Goal: Communication & Community: Answer question/provide support

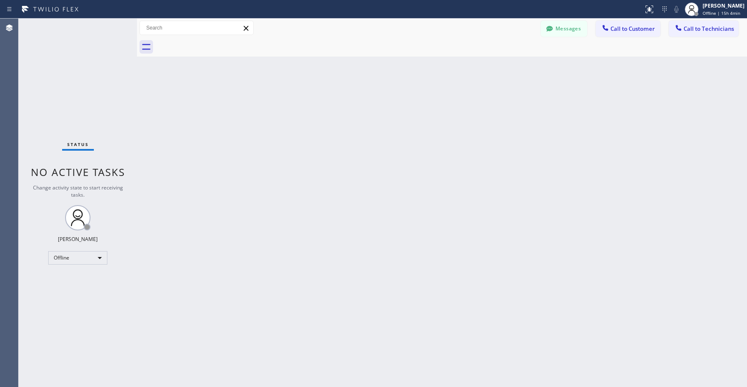
click at [81, 105] on div "Status No active tasks Change activity state to start receiving tasks. [PERSON_…" at bounding box center [78, 203] width 118 height 369
click at [69, 260] on div "Offline" at bounding box center [77, 258] width 59 height 14
click at [72, 289] on li "Unavailable" at bounding box center [77, 291] width 57 height 10
click at [69, 115] on div "Status No active tasks Change activity state to start receiving tasks. [PERSON_…" at bounding box center [78, 203] width 118 height 369
click at [69, 68] on div "Status No active tasks Change activity state to start receiving tasks. [PERSON_…" at bounding box center [78, 203] width 118 height 369
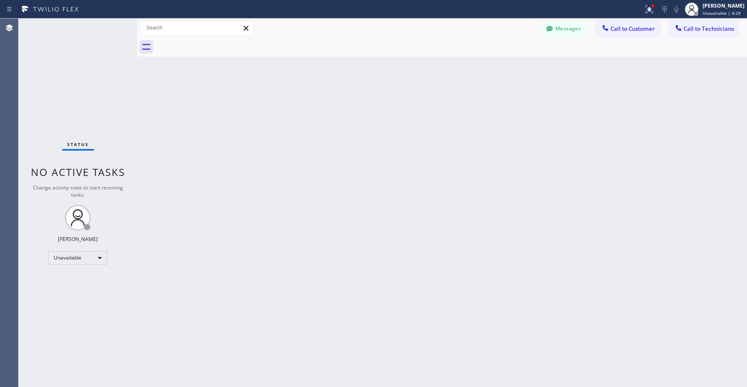
click at [53, 93] on div "Status No active tasks Change activity state to start receiving tasks. [PERSON_…" at bounding box center [78, 203] width 118 height 369
drag, startPoint x: 69, startPoint y: 95, endPoint x: 87, endPoint y: 79, distance: 23.9
click at [68, 95] on div "Status No active tasks Change activity state to start receiving tasks. [PERSON_…" at bounding box center [78, 203] width 118 height 369
click at [52, 45] on div "Status No active tasks Change activity state to start receiving tasks. [PERSON_…" at bounding box center [78, 203] width 118 height 369
drag, startPoint x: 60, startPoint y: 66, endPoint x: 287, endPoint y: 78, distance: 227.7
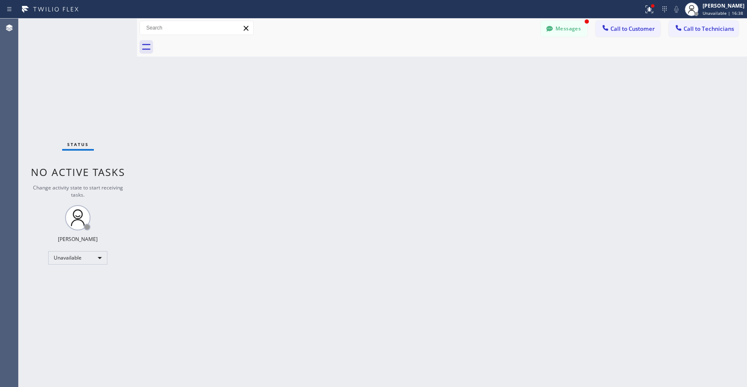
click at [63, 68] on div "Status No active tasks Change activity state to start receiving tasks. [PERSON_…" at bounding box center [78, 203] width 118 height 369
click at [574, 26] on button "Messages" at bounding box center [563, 29] width 46 height 16
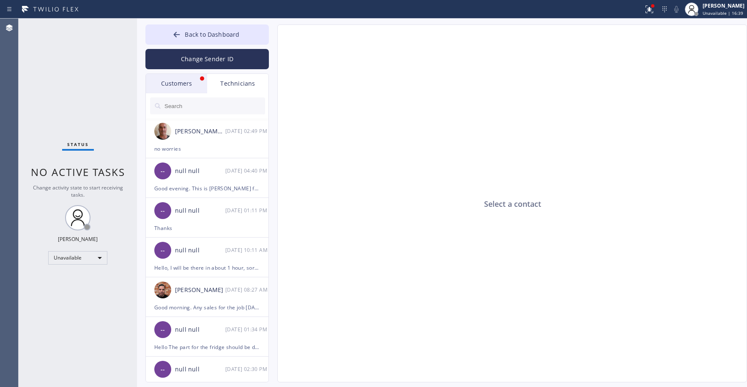
click at [180, 87] on div "Customers" at bounding box center [176, 83] width 61 height 19
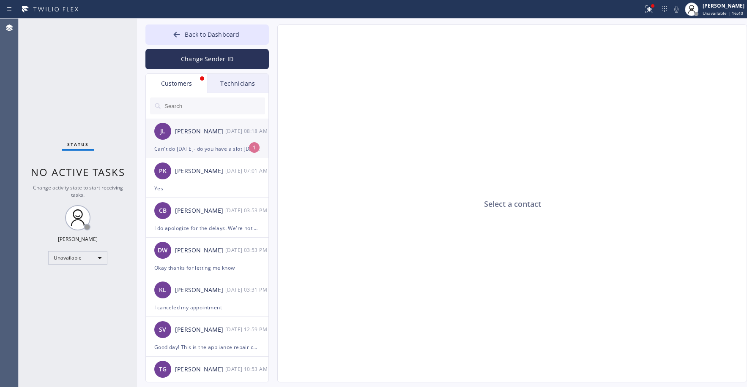
click at [205, 140] on div "[PERSON_NAME] [PERSON_NAME] [DATE] 08:18 AM" at bounding box center [207, 131] width 123 height 25
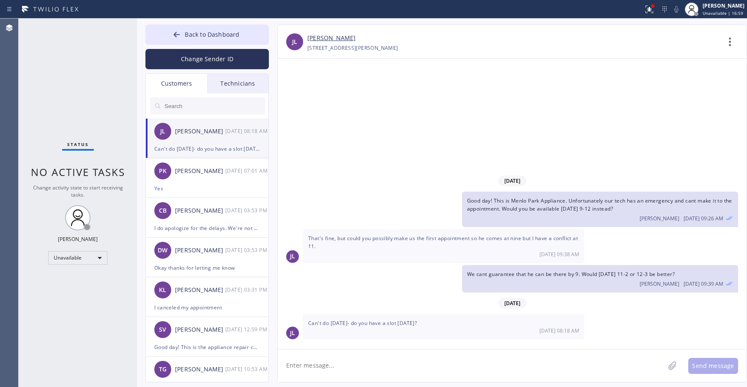
click at [320, 38] on link "[PERSON_NAME]" at bounding box center [331, 38] width 48 height 10
click at [322, 372] on textarea at bounding box center [471, 366] width 387 height 33
type textarea "Yes we can do [DATE] 9-12"
click at [713, 370] on button "Send message" at bounding box center [713, 366] width 50 height 16
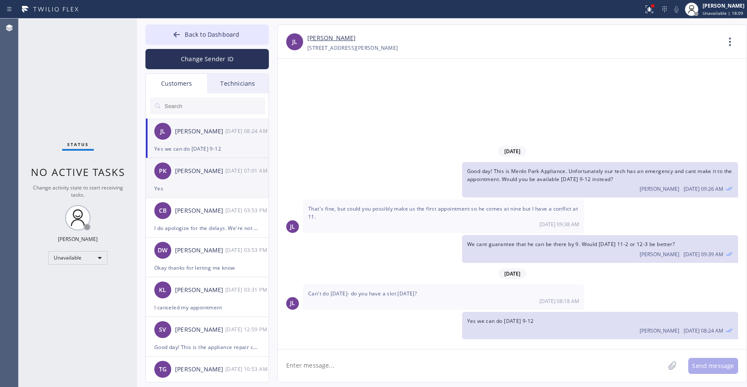
click at [207, 183] on div "PK [PERSON_NAME] [DATE] 07:01 AM" at bounding box center [207, 170] width 123 height 25
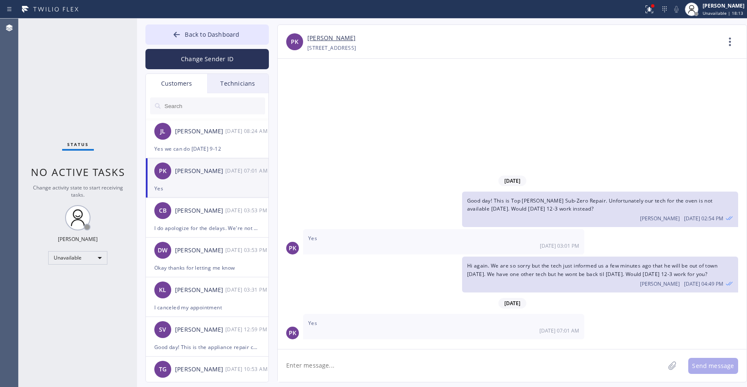
click at [332, 39] on link "[PERSON_NAME]" at bounding box center [331, 38] width 48 height 10
click at [335, 366] on textarea at bounding box center [471, 366] width 387 height 33
type textarea "Great thank you"
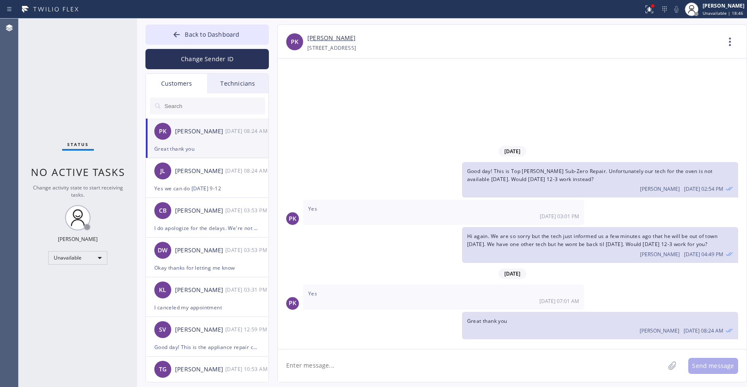
click at [88, 85] on div "Status No active tasks Change activity state to start receiving tasks. [PERSON_…" at bounding box center [78, 203] width 118 height 369
click at [88, 91] on div "Status No active tasks Change activity state to start receiving tasks. [PERSON_…" at bounding box center [78, 203] width 118 height 369
click at [237, 186] on div "Yes we can do [DATE] 9-12" at bounding box center [207, 189] width 106 height 10
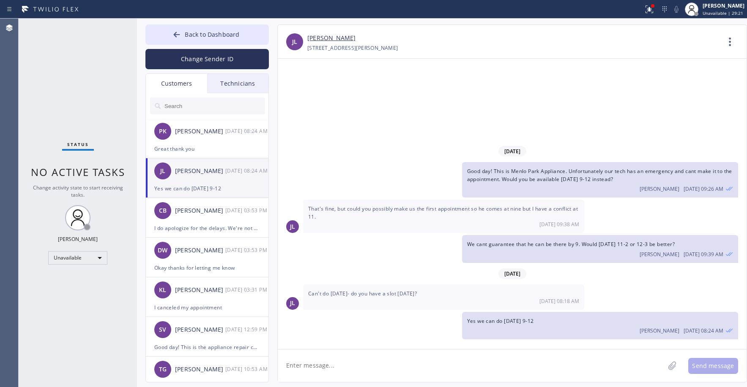
click at [86, 64] on div "Status No active tasks Change activity state to start receiving tasks. [PERSON_…" at bounding box center [78, 203] width 118 height 369
click at [84, 90] on div "Status No active tasks Change activity state to start receiving tasks. [PERSON_…" at bounding box center [78, 203] width 118 height 369
click at [186, 108] on input "text" at bounding box center [214, 106] width 101 height 17
paste input "EEJM87"
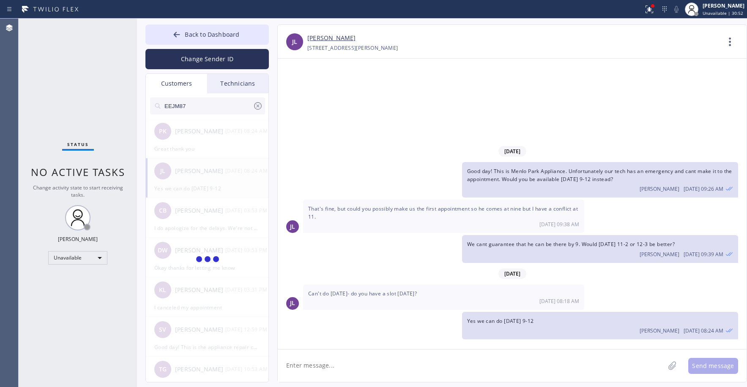
type input "EEJM87"
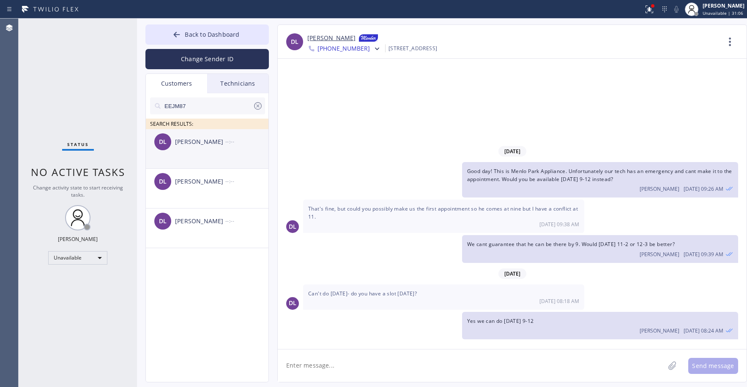
click at [200, 152] on div "DL [PERSON_NAME] --:--" at bounding box center [207, 141] width 123 height 25
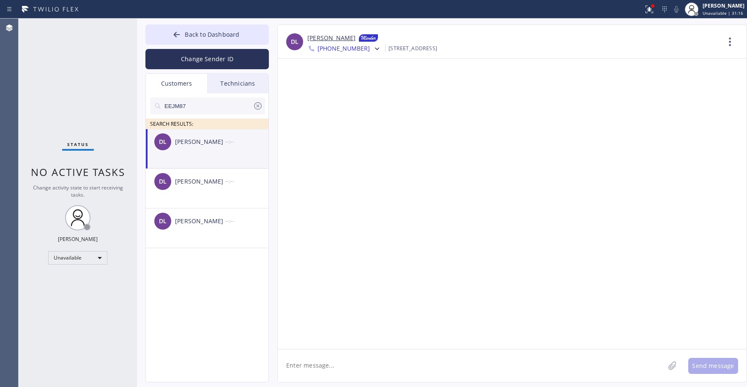
click at [318, 371] on textarea at bounding box center [471, 366] width 387 height 33
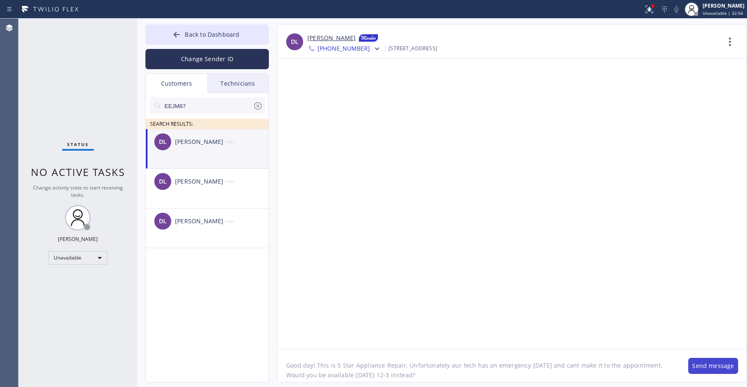
type textarea "Good day! This is 5 Star Appliance Repair. Unfortunately our tech has an emerge…"
click at [702, 368] on button "Send message" at bounding box center [713, 366] width 50 height 16
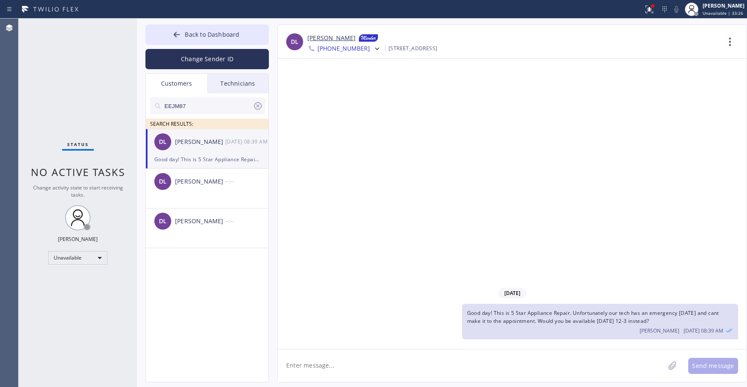
click at [71, 72] on div "Status No active tasks Change activity state to start receiving tasks. [PERSON_…" at bounding box center [78, 203] width 118 height 369
click at [71, 74] on div "Status No active tasks Change activity state to start receiving tasks. [PERSON_…" at bounding box center [78, 203] width 118 height 369
click at [57, 74] on div "Status No active tasks Change activity state to start receiving tasks. [PERSON_…" at bounding box center [78, 203] width 118 height 369
click at [205, 110] on input "EEJM87" at bounding box center [208, 106] width 89 height 17
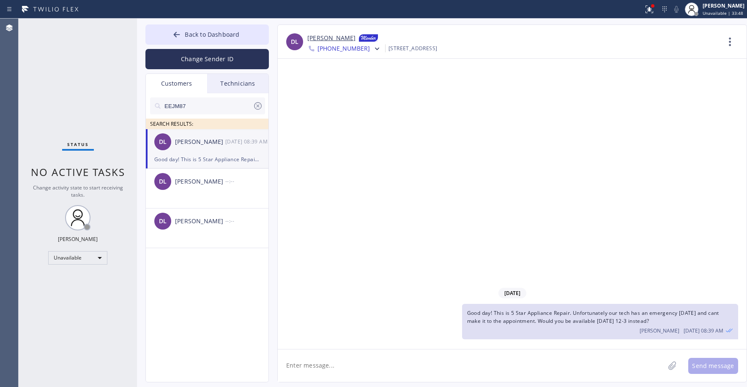
click at [205, 110] on input "EEJM87" at bounding box center [208, 106] width 89 height 17
paste input "IQRLRR"
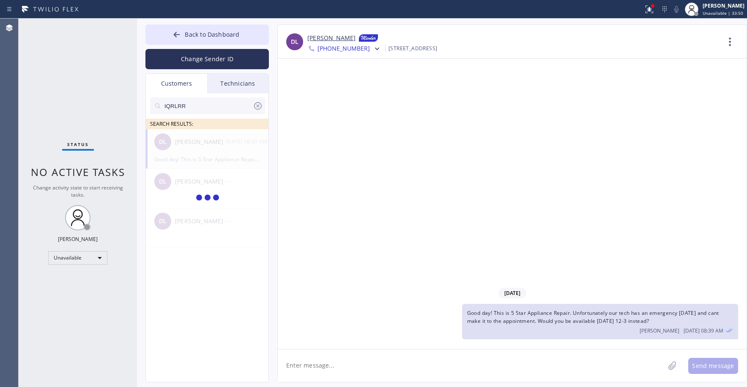
type input "IQRLRR"
drag, startPoint x: 80, startPoint y: 68, endPoint x: 81, endPoint y: 149, distance: 81.1
click at [80, 71] on div "Status No active tasks Change activity state to start receiving tasks. [PERSON_…" at bounding box center [78, 203] width 118 height 369
click at [234, 150] on div "EC [PERSON_NAME] --:--" at bounding box center [207, 141] width 123 height 25
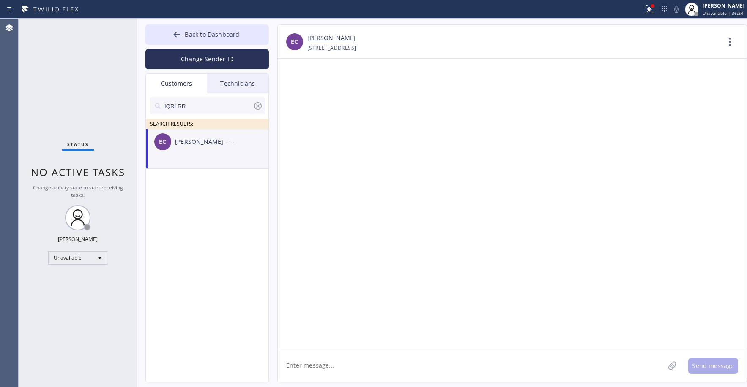
click at [308, 365] on textarea at bounding box center [471, 366] width 387 height 33
paste textarea "Dacor Appliances Repair"
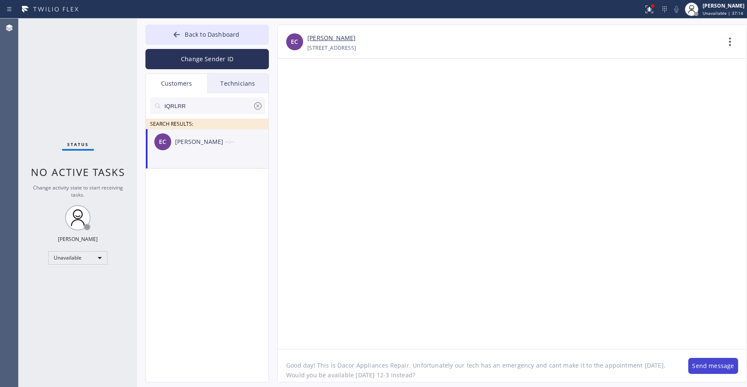
type textarea "Good day! This is Dacor Appliances Repair. Unfortunately our tech has an emerge…"
click at [709, 371] on button "Send message" at bounding box center [713, 366] width 50 height 16
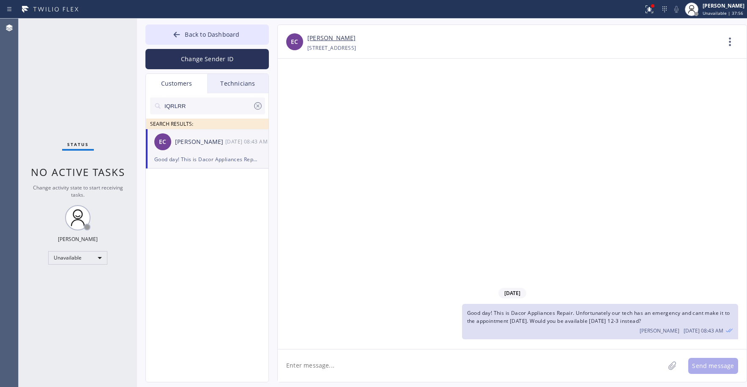
click at [67, 88] on div "Status No active tasks Change activity state to start receiving tasks. [PERSON_…" at bounding box center [78, 203] width 118 height 369
drag, startPoint x: 67, startPoint y: 95, endPoint x: 83, endPoint y: 173, distance: 79.7
click at [67, 99] on div "Status No active tasks Change activity state to start receiving tasks. [PERSON_…" at bounding box center [78, 203] width 118 height 369
drag, startPoint x: 80, startPoint y: 68, endPoint x: 81, endPoint y: 87, distance: 19.0
click at [81, 73] on div "Status No active tasks Change activity state to start receiving tasks. [PERSON_…" at bounding box center [78, 203] width 118 height 369
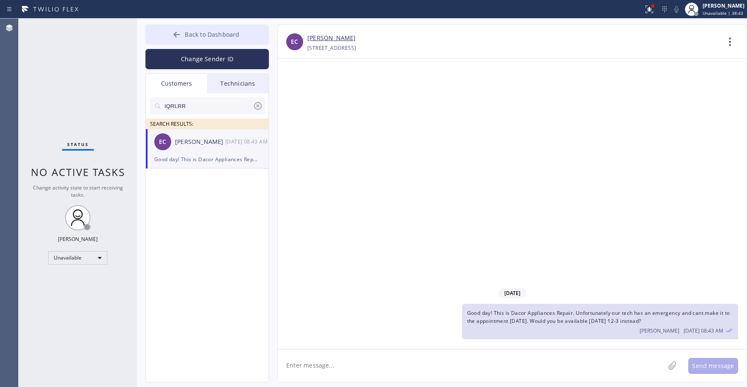
click at [210, 39] on button "Back to Dashboard" at bounding box center [206, 35] width 123 height 20
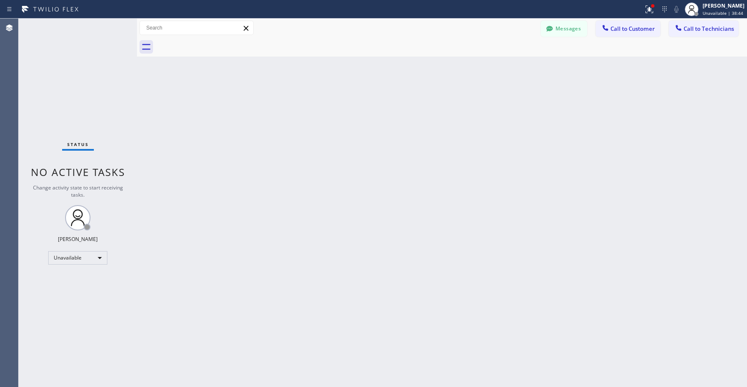
click at [94, 90] on div "Status No active tasks Change activity state to start receiving tasks. [PERSON_…" at bounding box center [78, 203] width 118 height 369
drag, startPoint x: 98, startPoint y: 69, endPoint x: 359, endPoint y: 51, distance: 261.0
click at [102, 71] on div "Status No active tasks Change activity state to start receiving tasks. [PERSON_…" at bounding box center [78, 203] width 118 height 369
click at [554, 28] on icon at bounding box center [549, 29] width 8 height 8
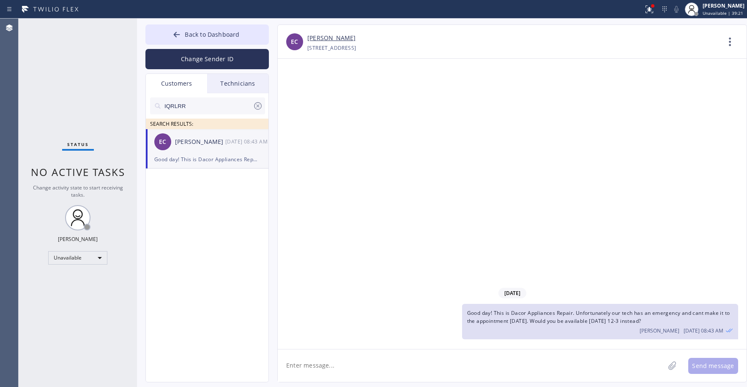
click at [255, 105] on icon at bounding box center [258, 106] width 10 height 10
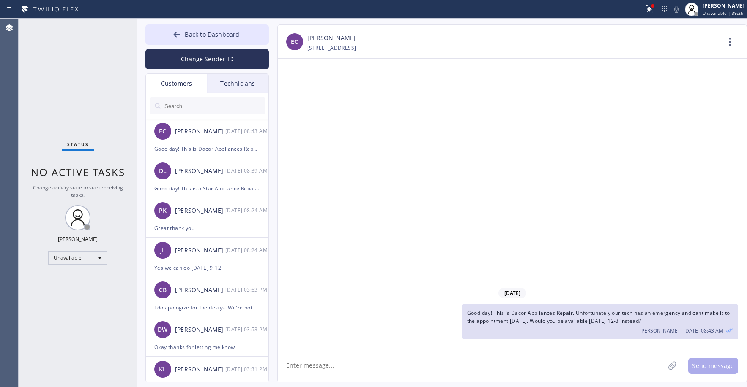
click at [91, 76] on div "Status No active tasks Change activity state to start receiving tasks. [PERSON_…" at bounding box center [78, 203] width 118 height 369
click at [184, 30] on button "Back to Dashboard" at bounding box center [206, 35] width 123 height 20
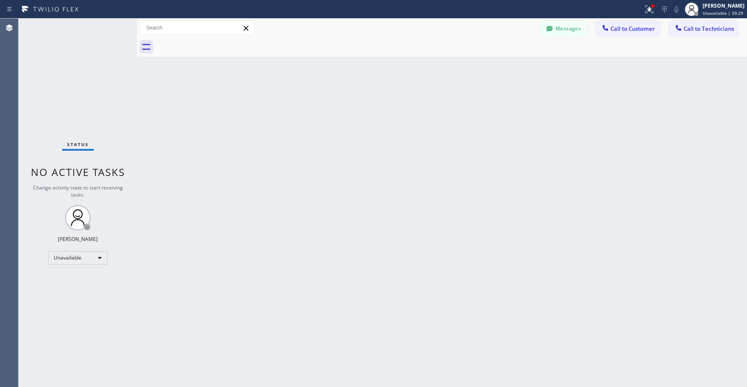
click at [77, 57] on div "Status No active tasks Change activity state to start receiving tasks. [PERSON_…" at bounding box center [78, 203] width 118 height 369
click at [27, 124] on div "Status No active tasks Change activity state to start receiving tasks. [PERSON_…" at bounding box center [78, 203] width 118 height 369
click at [91, 77] on div "Status No active tasks Change activity state to start receiving tasks. [PERSON_…" at bounding box center [78, 203] width 118 height 369
drag, startPoint x: 65, startPoint y: 55, endPoint x: 65, endPoint y: 60, distance: 5.5
click at [65, 56] on div "Status No active tasks Change activity state to start receiving tasks. [PERSON_…" at bounding box center [78, 203] width 118 height 369
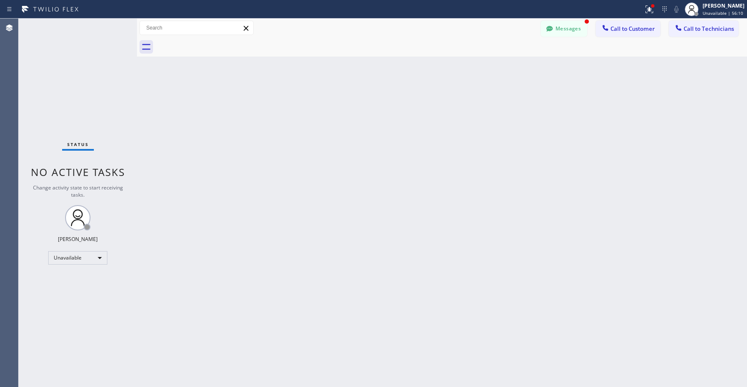
click at [101, 94] on div "Status No active tasks Change activity state to start receiving tasks. [PERSON_…" at bounding box center [78, 203] width 118 height 369
click at [576, 30] on button "Messages" at bounding box center [563, 29] width 46 height 16
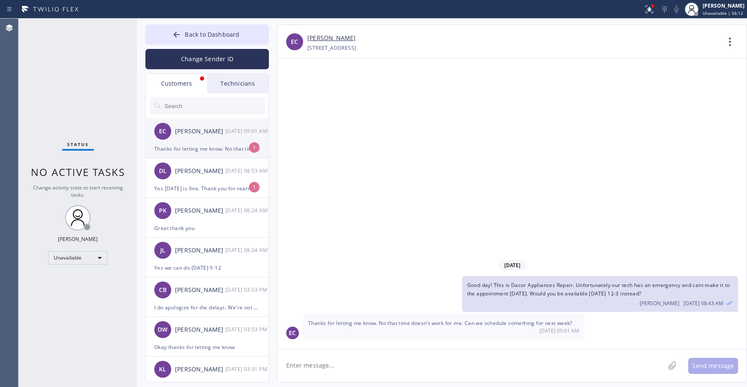
click at [203, 138] on div "EC [PERSON_NAME] [DATE] 09:01 AM" at bounding box center [207, 131] width 123 height 25
click at [194, 187] on div "Yes [DATE] is fine. Thank you for rearranging" at bounding box center [207, 189] width 106 height 10
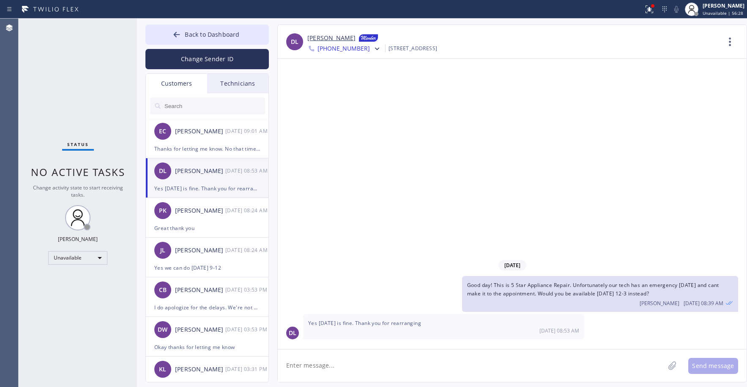
click at [323, 38] on link "[PERSON_NAME]" at bounding box center [331, 38] width 48 height 10
click at [75, 91] on div "Status No active tasks Change activity state to start receiving tasks. [PERSON_…" at bounding box center [78, 203] width 118 height 369
click at [218, 181] on div "DL [PERSON_NAME] [DATE] 08:53 AM" at bounding box center [207, 170] width 123 height 25
click at [333, 367] on textarea at bounding box center [471, 366] width 387 height 33
type textarea "Great thank you"
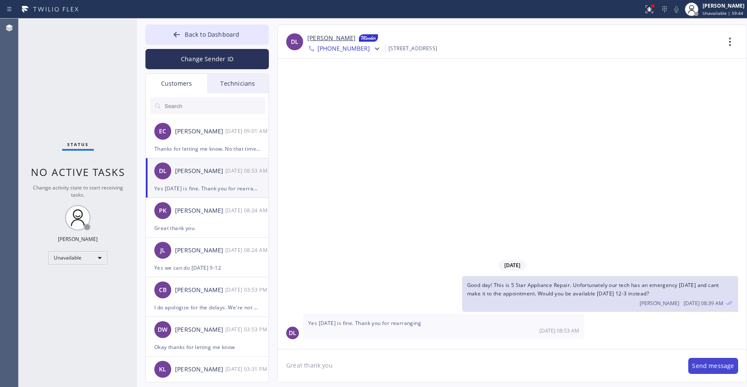
click at [707, 366] on button "Send message" at bounding box center [713, 366] width 50 height 16
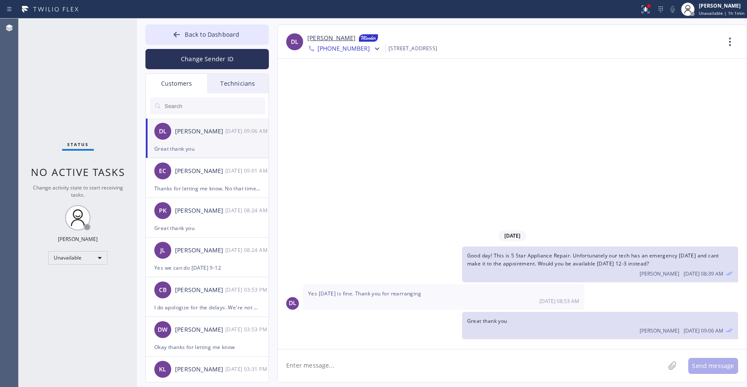
drag, startPoint x: 58, startPoint y: 63, endPoint x: 71, endPoint y: 88, distance: 28.0
click at [58, 64] on div "Status No active tasks Change activity state to start receiving tasks. [PERSON_…" at bounding box center [78, 203] width 118 height 369
click at [82, 74] on div "Status No active tasks Change activity state to start receiving tasks. [PERSON_…" at bounding box center [78, 203] width 118 height 369
click at [205, 177] on div "EC [PERSON_NAME] [DATE] 09:01 AM" at bounding box center [207, 170] width 123 height 25
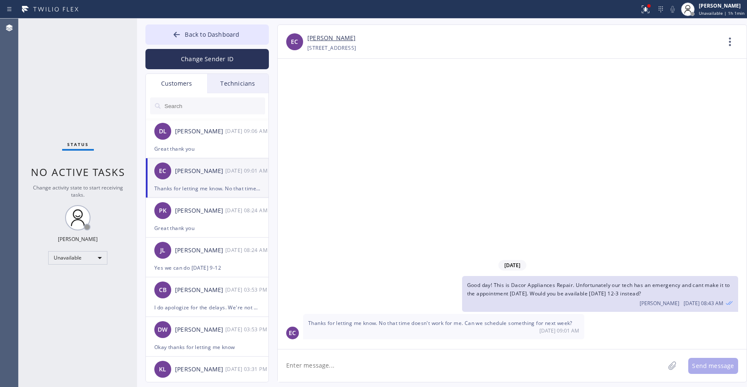
click at [322, 366] on textarea at bounding box center [471, 366] width 387 height 33
type textarea "Would [DATE] 9-12 work?"
click at [712, 364] on button "Send message" at bounding box center [713, 366] width 50 height 16
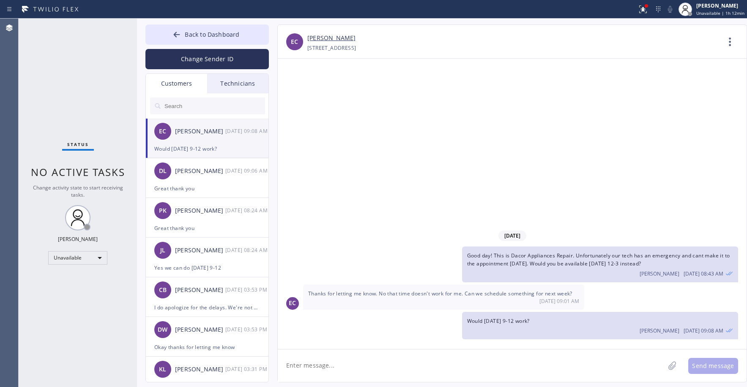
click at [73, 79] on div "Status No active tasks Change activity state to start receiving tasks. [PERSON_…" at bounding box center [78, 203] width 118 height 369
click at [89, 81] on div "Status No active tasks Change activity state to start receiving tasks. [PERSON_…" at bounding box center [78, 203] width 118 height 369
click at [68, 102] on div "Status No active tasks Change activity state to start receiving tasks. [PERSON_…" at bounding box center [78, 203] width 118 height 369
click at [224, 216] on div "PK [PERSON_NAME] [DATE] 08:24 AM" at bounding box center [207, 210] width 123 height 25
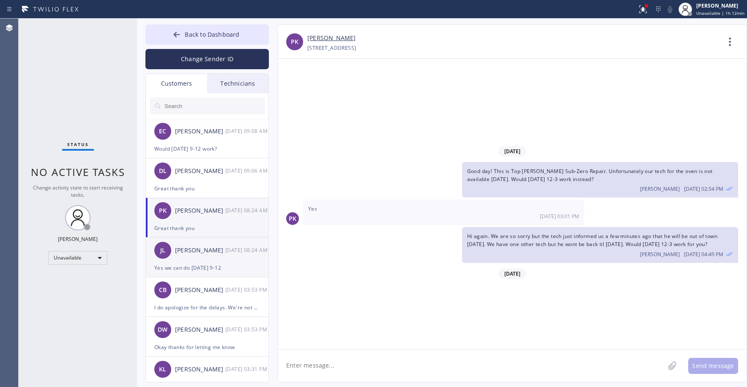
click at [221, 256] on div "[PERSON_NAME] [PERSON_NAME] [DATE] 08:24 AM" at bounding box center [207, 250] width 123 height 25
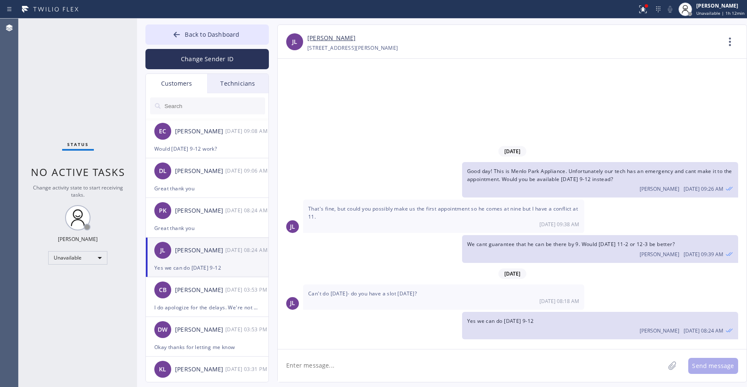
click at [393, 365] on textarea at bounding box center [471, 366] width 387 height 33
type textarea "Would that work for you?"
click at [705, 368] on button "Send message" at bounding box center [713, 366] width 50 height 16
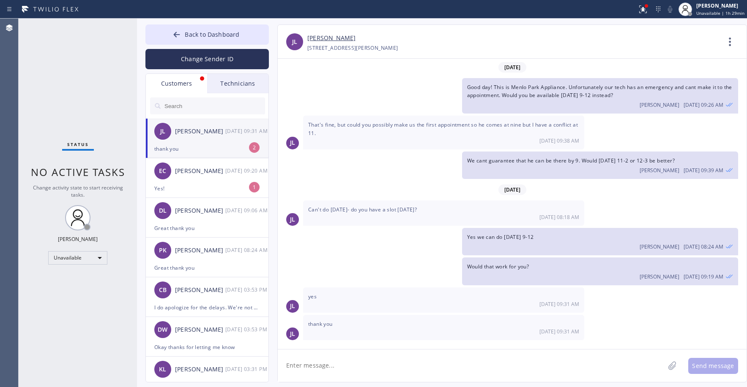
scroll to position [1, 0]
click at [68, 99] on div "Status No active tasks Change activity state to start receiving tasks. [PERSON_…" at bounding box center [78, 203] width 118 height 369
click at [214, 145] on div "thank you" at bounding box center [207, 149] width 106 height 10
click at [203, 181] on div "EC [PERSON_NAME] [DATE] 09:20 AM" at bounding box center [207, 170] width 123 height 25
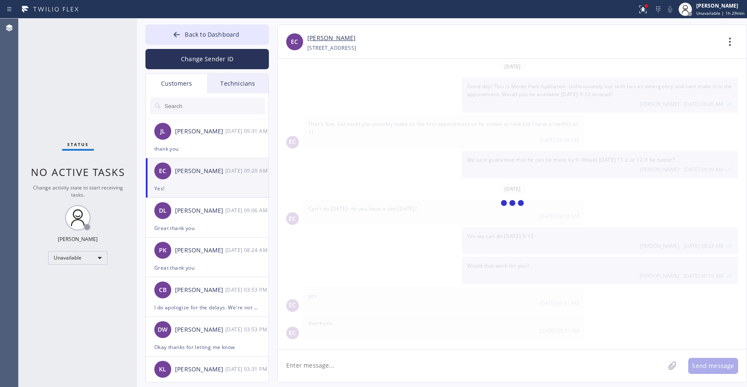
scroll to position [0, 0]
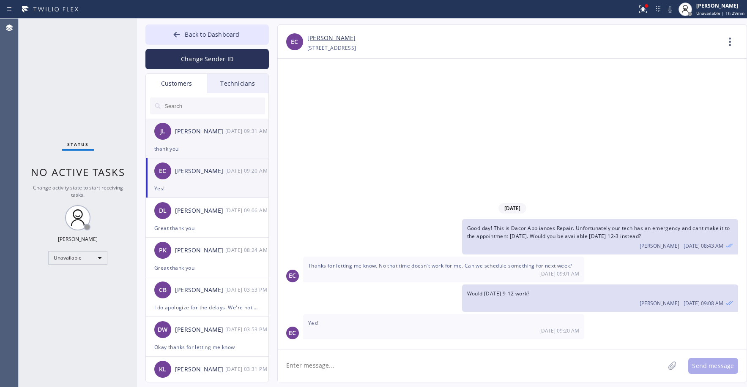
click at [222, 149] on div "thank you" at bounding box center [207, 149] width 106 height 10
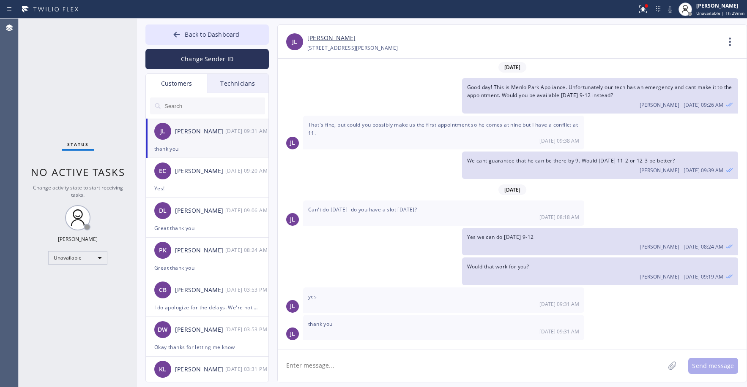
scroll to position [1, 0]
click at [323, 37] on link "[PERSON_NAME]" at bounding box center [331, 38] width 48 height 10
click at [200, 144] on div "[PERSON_NAME] [PERSON_NAME] [DATE] 09:31 AM" at bounding box center [207, 131] width 123 height 25
click at [216, 183] on div "EC [PERSON_NAME] [DATE] 09:20 AM" at bounding box center [207, 170] width 123 height 25
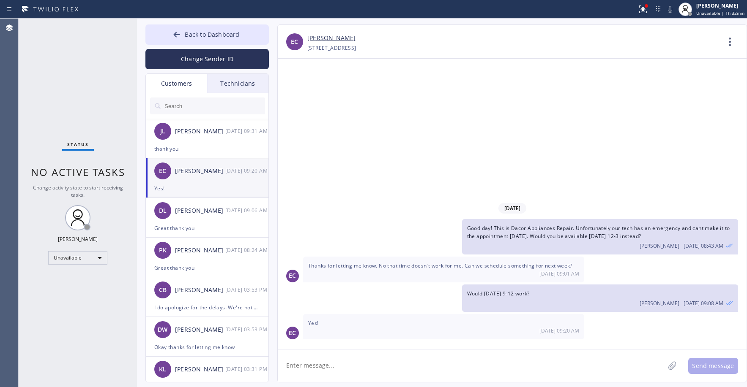
scroll to position [0, 0]
click at [324, 38] on link "[PERSON_NAME]" at bounding box center [331, 38] width 48 height 10
click at [212, 150] on div "thank you" at bounding box center [207, 149] width 106 height 10
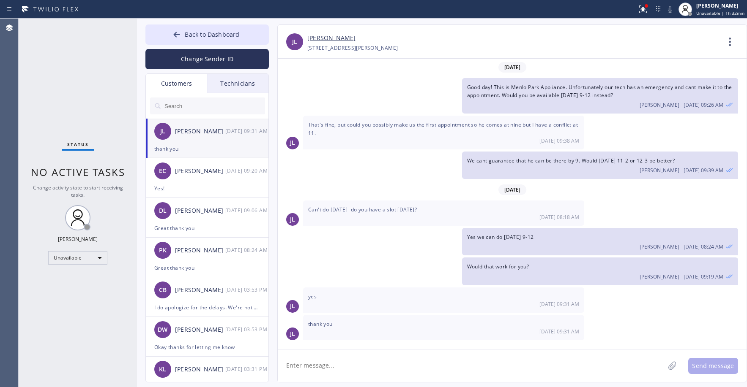
scroll to position [1, 0]
click at [216, 176] on div "EC [PERSON_NAME] [DATE] 09:20 AM" at bounding box center [207, 170] width 123 height 25
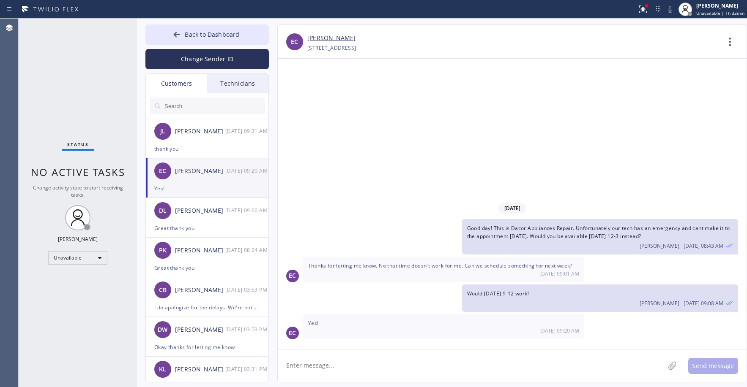
scroll to position [0, 0]
click at [194, 179] on div "EC [PERSON_NAME] [DATE] 09:20 AM" at bounding box center [207, 170] width 123 height 25
click at [205, 137] on div "[PERSON_NAME] [PERSON_NAME] [DATE] 09:31 AM" at bounding box center [207, 131] width 123 height 25
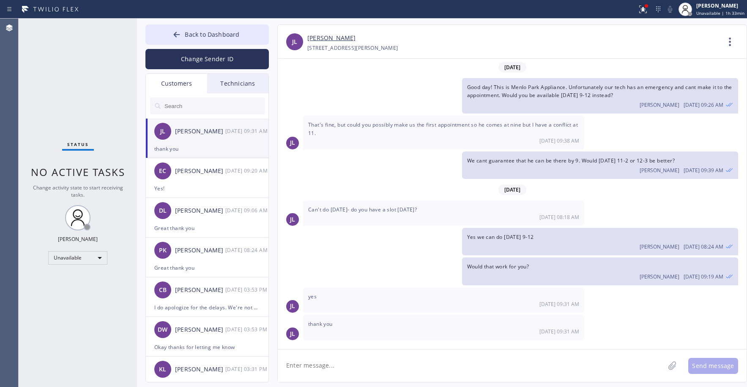
scroll to position [1, 0]
click at [215, 183] on div "EC [PERSON_NAME] [DATE] 09:20 AM" at bounding box center [207, 170] width 123 height 25
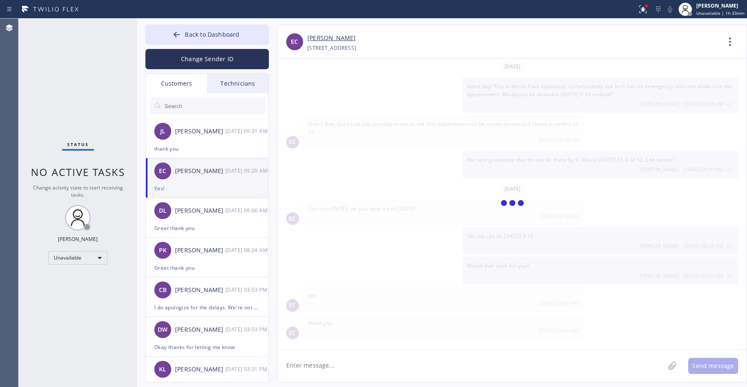
scroll to position [0, 0]
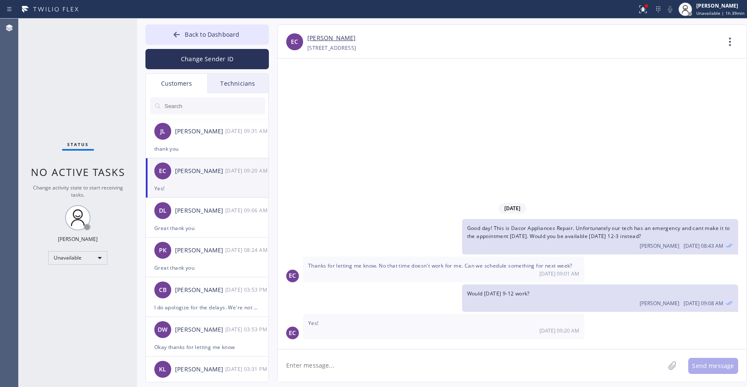
click at [75, 79] on div "Status No active tasks Change activity state to start receiving tasks. [PERSON_…" at bounding box center [78, 203] width 118 height 369
click at [179, 36] on icon at bounding box center [176, 34] width 8 height 8
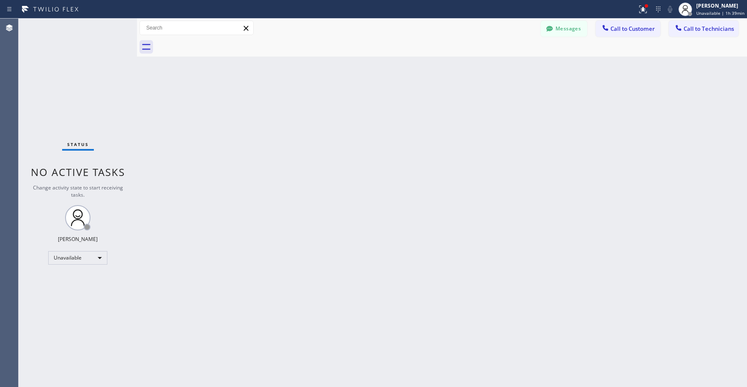
click at [91, 66] on div "Status No active tasks Change activity state to start receiving tasks. [PERSON_…" at bounding box center [78, 203] width 118 height 369
click at [83, 59] on div "Status No active tasks Change activity state to start receiving tasks. [PERSON_…" at bounding box center [78, 203] width 118 height 369
click at [68, 256] on div "Unavailable" at bounding box center [77, 258] width 59 height 14
click at [66, 299] on li "Break" at bounding box center [77, 302] width 57 height 10
click at [66, 91] on div "Status No active tasks Change activity state to start receiving tasks. [PERSON_…" at bounding box center [78, 203] width 118 height 369
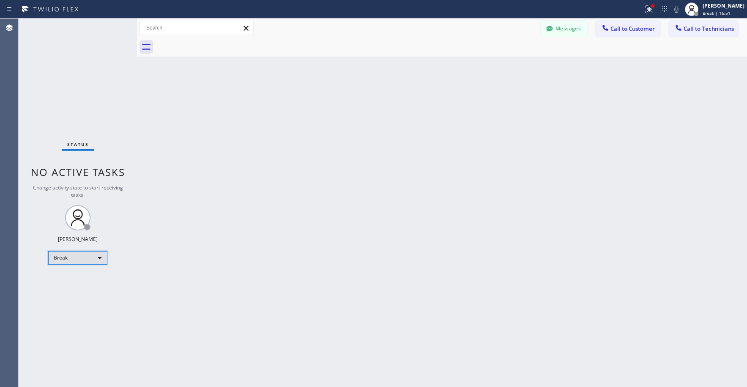
click at [78, 257] on div "Break" at bounding box center [77, 258] width 59 height 14
click at [65, 297] on li "Break" at bounding box center [77, 302] width 57 height 10
click at [62, 261] on div "Break" at bounding box center [77, 258] width 59 height 14
click at [65, 287] on li "Unavailable" at bounding box center [77, 291] width 57 height 10
click at [66, 71] on div "Status No active tasks Change activity state to start receiving tasks. [PERSON_…" at bounding box center [78, 203] width 118 height 369
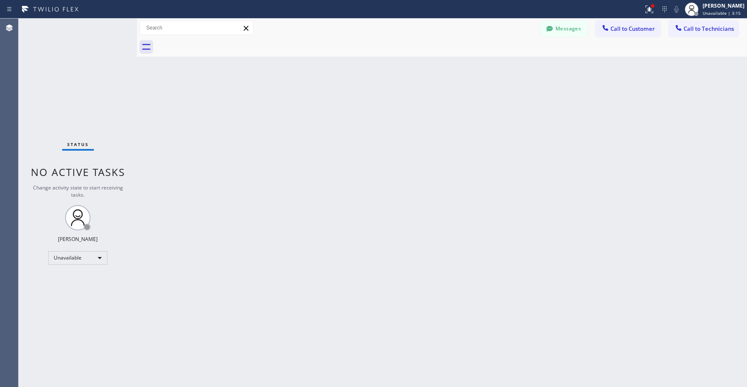
click at [68, 67] on div "Status No active tasks Change activity state to start receiving tasks. [PERSON_…" at bounding box center [78, 203] width 118 height 369
click at [85, 72] on div "Status No active tasks Change activity state to start receiving tasks. [PERSON_…" at bounding box center [78, 203] width 118 height 369
click at [66, 80] on div "Status No active tasks Change activity state to start receiving tasks. [PERSON_…" at bounding box center [78, 203] width 118 height 369
click at [69, 102] on div "Status No active tasks Change activity state to start receiving tasks. [PERSON_…" at bounding box center [78, 203] width 118 height 369
click at [575, 27] on button "Messages" at bounding box center [563, 29] width 46 height 16
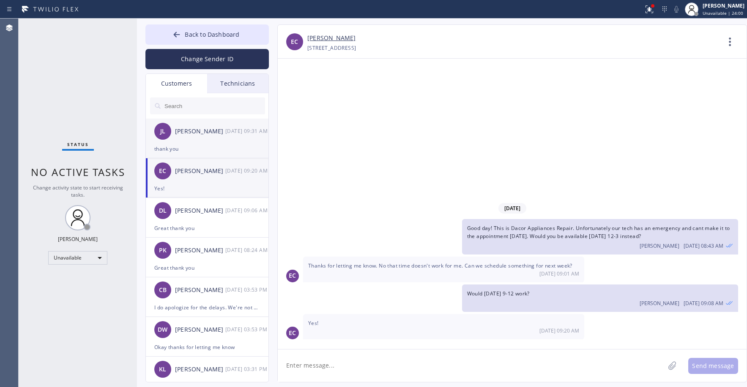
click at [220, 146] on div "thank you" at bounding box center [207, 149] width 106 height 10
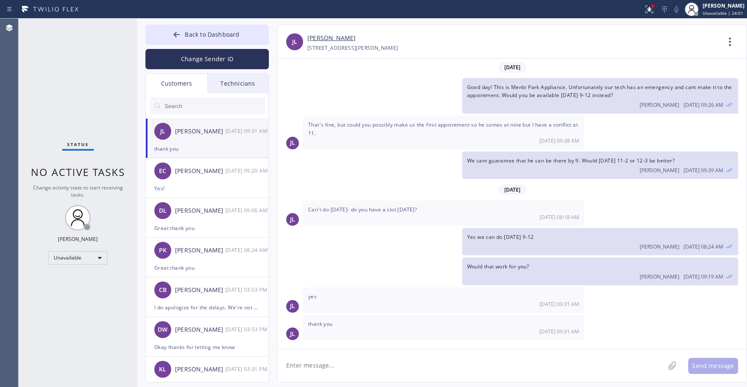
scroll to position [1, 0]
click at [226, 174] on div "[DATE] 09:20 AM" at bounding box center [247, 171] width 44 height 10
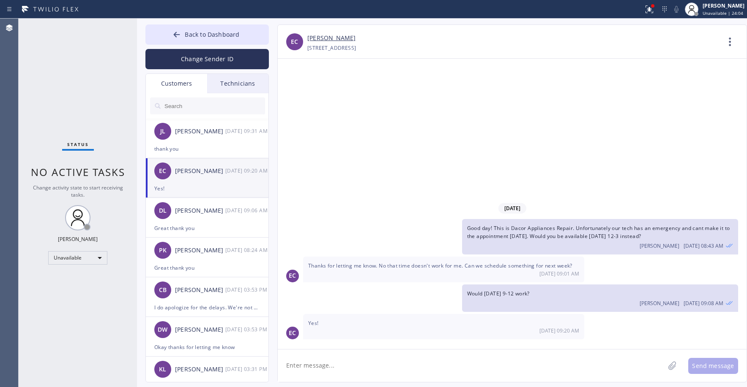
scroll to position [0, 0]
click at [345, 370] on textarea at bounding box center [471, 366] width 387 height 33
type textarea "g"
type textarea "Great thank you"
click at [714, 370] on button "Send message" at bounding box center [713, 366] width 50 height 16
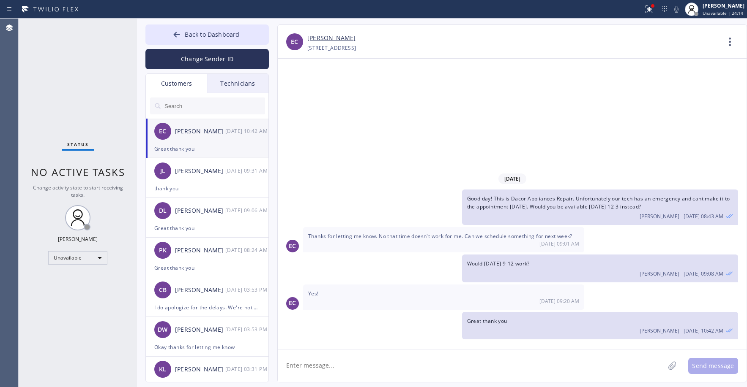
click at [218, 145] on div "Great thank you" at bounding box center [207, 149] width 106 height 10
click at [214, 175] on div "[PERSON_NAME]" at bounding box center [200, 171] width 50 height 10
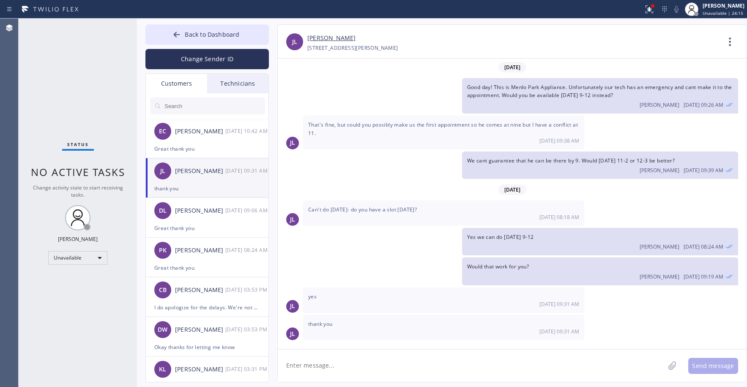
scroll to position [1, 0]
click at [362, 366] on textarea at bounding box center [471, 366] width 387 height 33
type textarea "Great thank you"
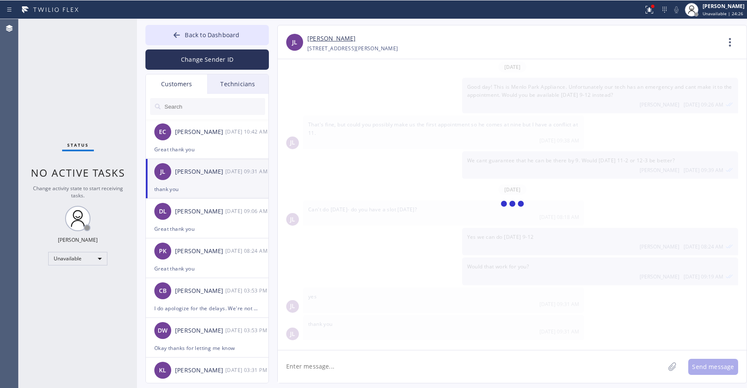
scroll to position [30, 0]
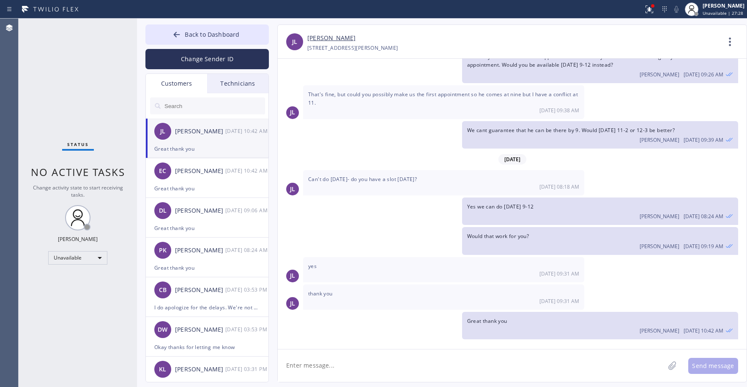
drag, startPoint x: 82, startPoint y: 86, endPoint x: 92, endPoint y: 136, distance: 50.9
click at [83, 87] on div "Status No active tasks Change activity state to start receiving tasks. [PERSON_…" at bounding box center [78, 203] width 118 height 369
click at [204, 35] on span "Back to Dashboard" at bounding box center [212, 34] width 55 height 8
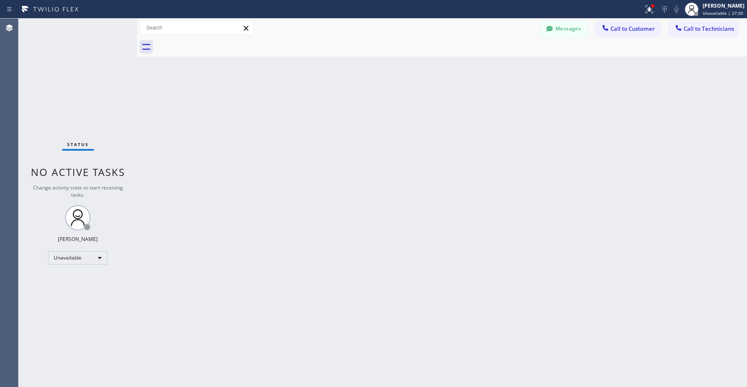
click at [71, 73] on div "Status No active tasks Change activity state to start receiving tasks. [PERSON_…" at bounding box center [78, 203] width 118 height 369
click at [72, 83] on div "Status No active tasks Change activity state to start receiving tasks. [PERSON_…" at bounding box center [78, 203] width 118 height 369
drag, startPoint x: 82, startPoint y: 78, endPoint x: 72, endPoint y: 221, distance: 144.1
click at [82, 78] on div "Status No active tasks Change activity state to start receiving tasks. [PERSON_…" at bounding box center [78, 203] width 118 height 369
click at [74, 65] on div "Status No active tasks Change activity state to start receiving tasks. [PERSON_…" at bounding box center [78, 203] width 118 height 369
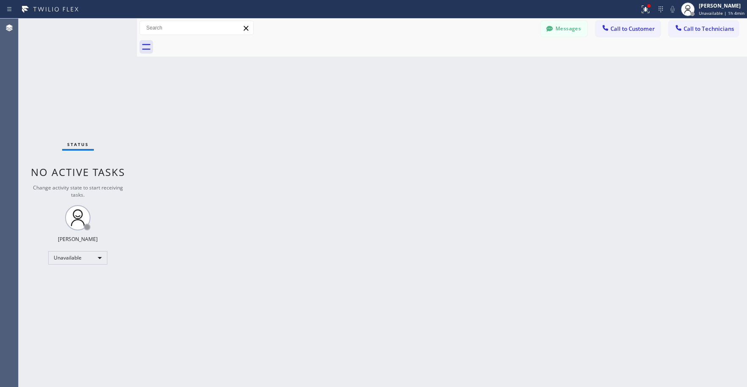
click at [50, 99] on div "Status No active tasks Change activity state to start receiving tasks. [PERSON_…" at bounding box center [78, 203] width 118 height 369
click at [59, 60] on div "Status No active tasks Change activity state to start receiving tasks. [PERSON_…" at bounding box center [78, 203] width 118 height 369
drag, startPoint x: 76, startPoint y: 76, endPoint x: 82, endPoint y: 82, distance: 8.1
click at [76, 77] on div "Status No active tasks Change activity state to start receiving tasks. [PERSON_…" at bounding box center [78, 203] width 118 height 369
click at [52, 76] on div "Status No active tasks Change activity state to start receiving tasks. [PERSON_…" at bounding box center [78, 203] width 118 height 369
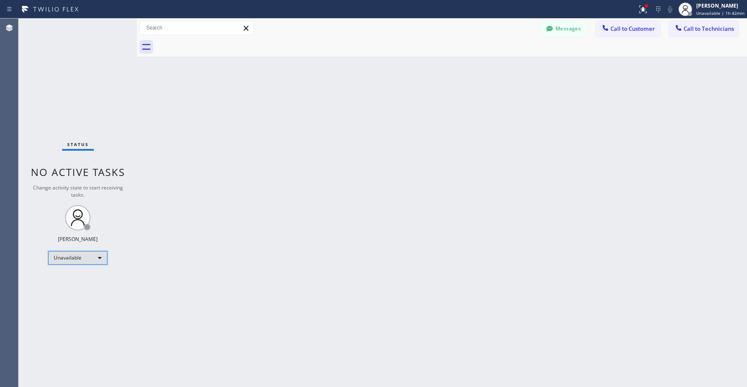
click at [75, 261] on div "Unavailable" at bounding box center [77, 258] width 59 height 14
click at [69, 297] on li "Break" at bounding box center [77, 302] width 57 height 10
click at [705, 29] on span "Call to Technicians" at bounding box center [708, 29] width 50 height 8
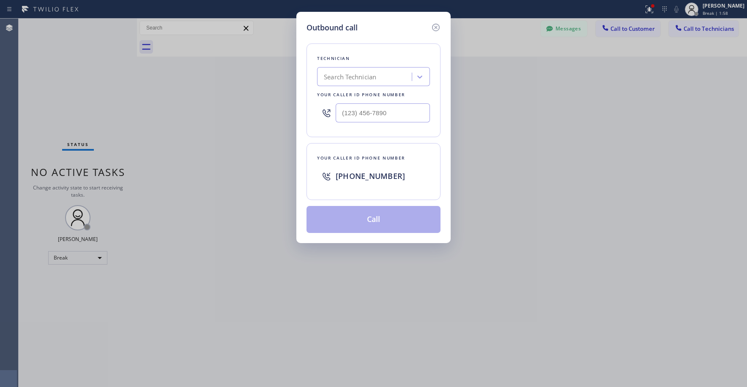
click at [70, 82] on div "Outbound call Technician Search Technician Your caller id phone number Your cal…" at bounding box center [373, 193] width 747 height 387
click at [357, 82] on div "Search Technician" at bounding box center [365, 77] width 92 height 15
type input "oc [PERSON_NAME]"
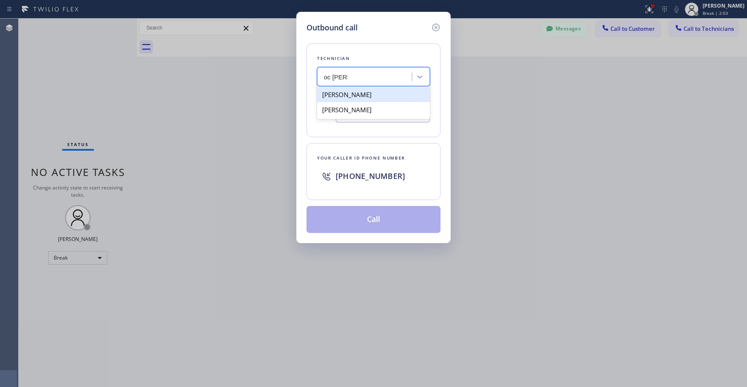
click at [352, 96] on div "[PERSON_NAME]" at bounding box center [373, 94] width 113 height 15
type input "[PHONE_NUMBER]"
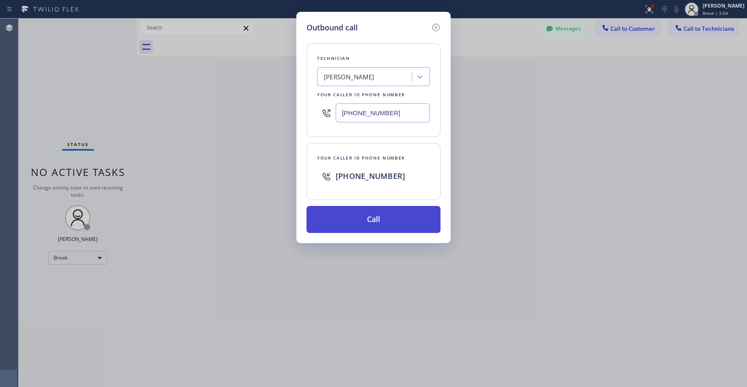
click at [368, 218] on button "Call" at bounding box center [373, 219] width 134 height 27
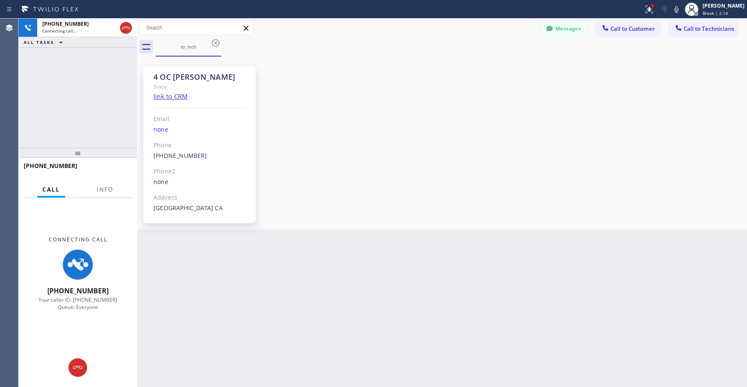
click at [83, 117] on div "[PHONE_NUMBER] Connecting call… ALL TASKS ALL TASKS ACTIVE TASKS TASKS IN WRAP …" at bounding box center [78, 83] width 118 height 129
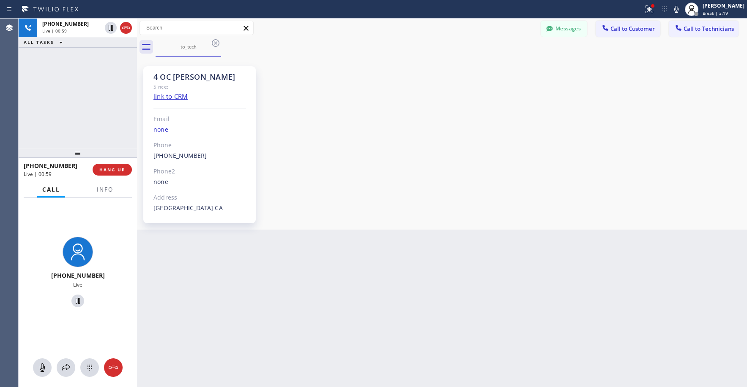
click at [70, 89] on div "[PHONE_NUMBER] Live | 00:59 ALL TASKS ALL TASKS ACTIVE TASKS TASKS IN WRAP UP" at bounding box center [78, 83] width 118 height 129
click at [93, 89] on div "[PHONE_NUMBER] Live | 01:04 ALL TASKS ALL TASKS ACTIVE TASKS TASKS IN WRAP UP" at bounding box center [78, 83] width 118 height 129
click at [102, 75] on div "[PHONE_NUMBER] Live | 01:08 ALL TASKS ALL TASKS ACTIVE TASKS TASKS IN WRAP UP" at bounding box center [78, 83] width 118 height 129
click at [86, 88] on div "[PHONE_NUMBER] Live | 01:24 ALL TASKS ALL TASKS ACTIVE TASKS TASKS IN WRAP UP" at bounding box center [78, 83] width 118 height 129
click at [86, 88] on div "[PHONE_NUMBER] Live | 01:32 ALL TASKS ALL TASKS ACTIVE TASKS TASKS IN WRAP UP" at bounding box center [78, 83] width 118 height 129
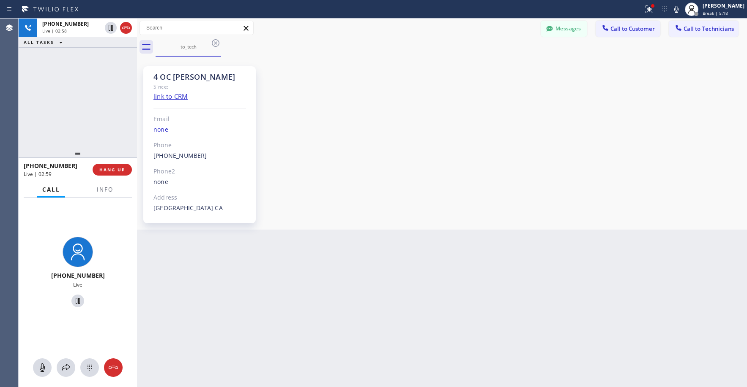
click at [88, 69] on div "[PHONE_NUMBER] Live | 02:58 ALL TASKS ALL TASKS ACTIVE TASKS TASKS IN WRAP UP" at bounding box center [78, 83] width 118 height 129
click at [78, 106] on div "[PHONE_NUMBER] Live | 03:02 ALL TASKS ALL TASKS ACTIVE TASKS TASKS IN WRAP UP" at bounding box center [78, 83] width 118 height 129
click at [128, 29] on icon at bounding box center [126, 28] width 8 height 3
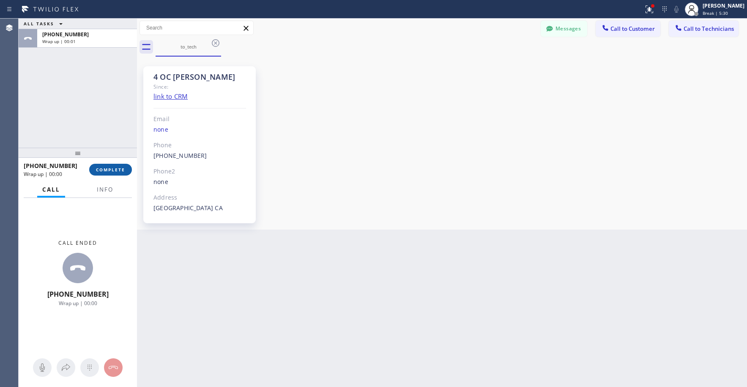
click at [112, 172] on span "COMPLETE" at bounding box center [110, 170] width 29 height 6
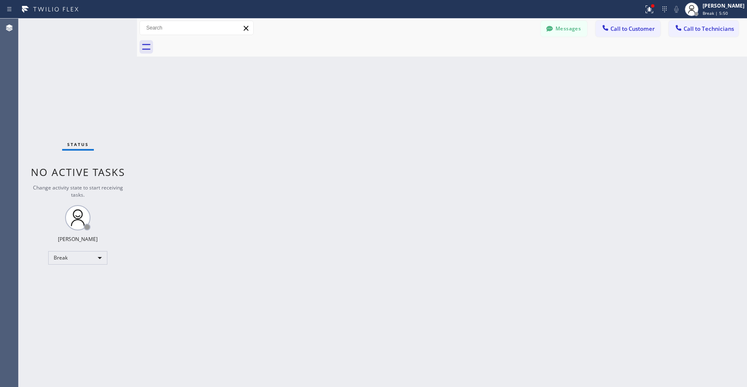
drag, startPoint x: 49, startPoint y: 57, endPoint x: 92, endPoint y: 64, distance: 42.9
click at [51, 57] on div "Status No active tasks Change activity state to start receiving tasks. [PERSON_…" at bounding box center [78, 203] width 118 height 369
click at [696, 35] on button "Call to Technicians" at bounding box center [703, 29] width 70 height 16
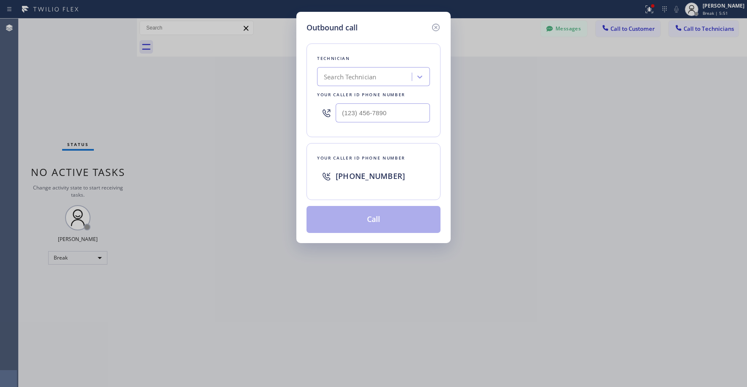
click at [352, 77] on div "Search Technician" at bounding box center [350, 77] width 52 height 10
type input "[PERSON_NAME]"
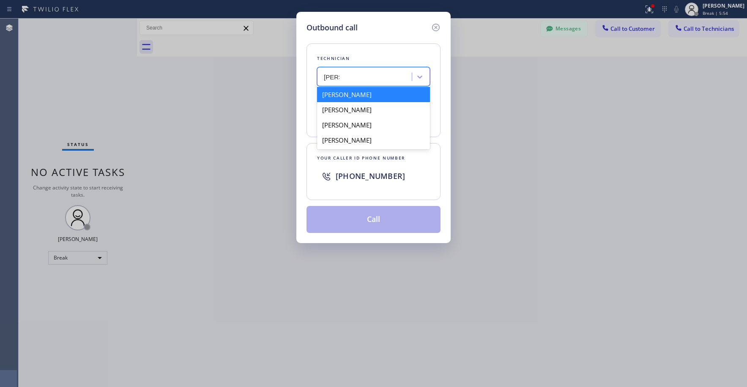
click at [349, 92] on div "[PERSON_NAME]" at bounding box center [373, 94] width 113 height 15
type input "[PHONE_NUMBER]"
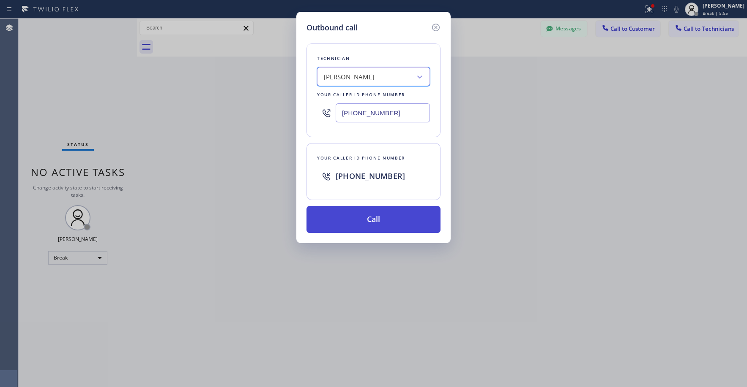
click at [380, 220] on button "Call" at bounding box center [373, 219] width 134 height 27
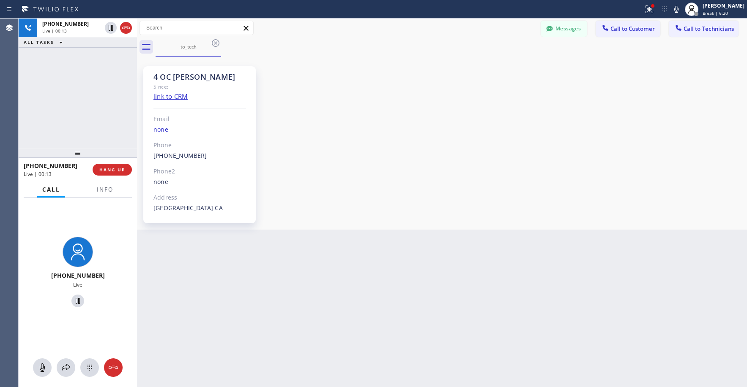
click at [87, 79] on div "[PHONE_NUMBER] Live | 00:13 ALL TASKS ALL TASKS ACTIVE TASKS TASKS IN WRAP UP" at bounding box center [78, 83] width 118 height 129
drag, startPoint x: 57, startPoint y: 127, endPoint x: 140, endPoint y: 62, distance: 105.4
click at [58, 126] on div "[PHONE_NUMBER] Live | 00:23 ALL TASKS ALL TASKS ACTIVE TASKS TASKS IN WRAP UP" at bounding box center [78, 83] width 118 height 129
click at [126, 31] on icon at bounding box center [126, 28] width 10 height 10
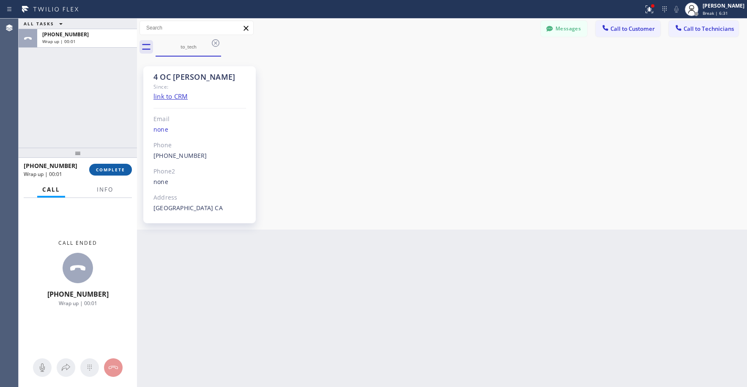
click at [104, 174] on button "COMPLETE" at bounding box center [110, 170] width 43 height 12
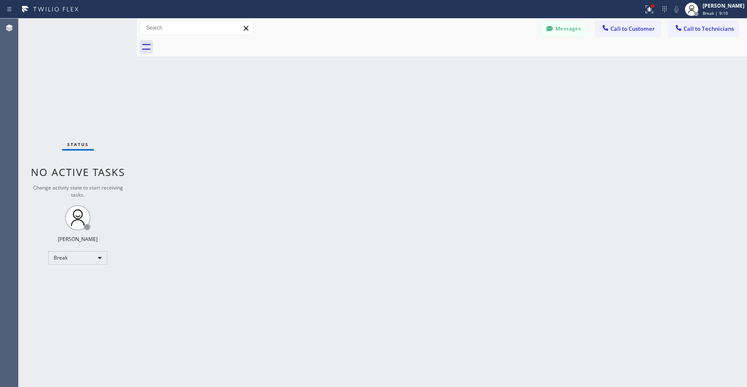
click at [90, 92] on div "Status No active tasks Change activity state to start receiving tasks. [PERSON_…" at bounding box center [78, 203] width 118 height 369
click at [70, 38] on div "Status No active tasks Change activity state to start receiving tasks. [PERSON_…" at bounding box center [78, 203] width 118 height 369
click at [521, 137] on div "Back to Dashboard Change Sender ID Customers Technicians [PERSON_NAME] [PERSON_…" at bounding box center [442, 203] width 610 height 369
click at [75, 256] on div "Break" at bounding box center [77, 258] width 59 height 14
click at [74, 290] on li "Unavailable" at bounding box center [77, 291] width 57 height 10
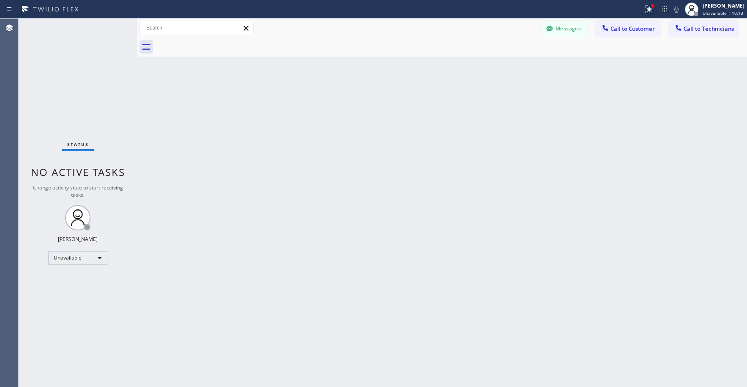
click at [68, 77] on div "Status No active tasks Change activity state to start receiving tasks. [PERSON_…" at bounding box center [78, 203] width 118 height 369
drag, startPoint x: 78, startPoint y: 86, endPoint x: 81, endPoint y: 193, distance: 107.4
click at [79, 88] on div "Status No active tasks Change activity state to start receiving tasks. [PERSON_…" at bounding box center [78, 203] width 118 height 369
drag, startPoint x: 75, startPoint y: 84, endPoint x: 75, endPoint y: 111, distance: 27.5
click at [73, 87] on div "Status No active tasks Change activity state to start receiving tasks. [PERSON_…" at bounding box center [78, 203] width 118 height 369
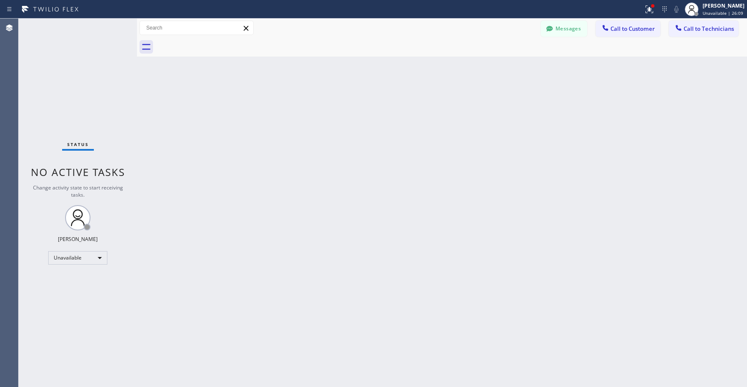
drag, startPoint x: 69, startPoint y: 58, endPoint x: 69, endPoint y: 65, distance: 7.2
click at [69, 61] on div "Status No active tasks Change activity state to start receiving tasks. [PERSON_…" at bounding box center [78, 203] width 118 height 369
click at [85, 92] on div "Status No active tasks Change activity state to start receiving tasks. [PERSON_…" at bounding box center [78, 203] width 118 height 369
click at [77, 84] on div "Status No active tasks Change activity state to start receiving tasks. [PERSON_…" at bounding box center [78, 203] width 118 height 369
drag, startPoint x: 69, startPoint y: 51, endPoint x: 42, endPoint y: 242, distance: 192.8
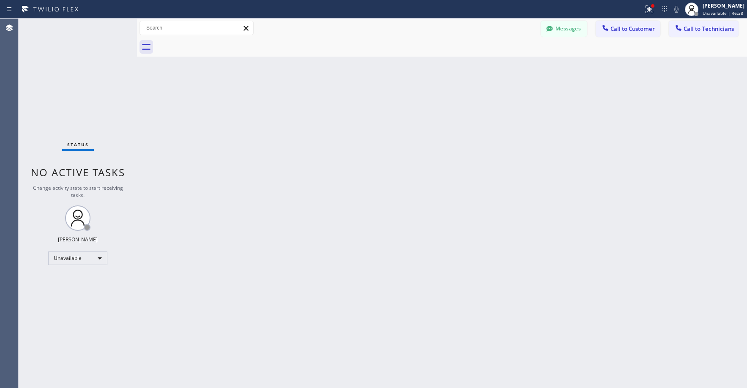
click at [69, 52] on div "Status No active tasks Change activity state to start receiving tasks. [PERSON_…" at bounding box center [78, 203] width 118 height 369
click at [49, 46] on div "Status No active tasks Change activity state to start receiving tasks. [PERSON_…" at bounding box center [78, 203] width 118 height 369
click at [55, 66] on div "Status No active tasks Change activity state to start receiving tasks. [PERSON_…" at bounding box center [78, 203] width 118 height 369
click at [555, 28] on button "Messages" at bounding box center [563, 29] width 46 height 16
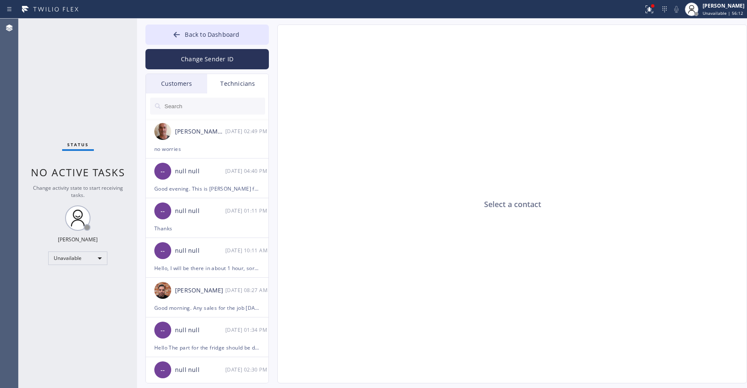
click at [181, 83] on div "Customers" at bounding box center [176, 83] width 61 height 19
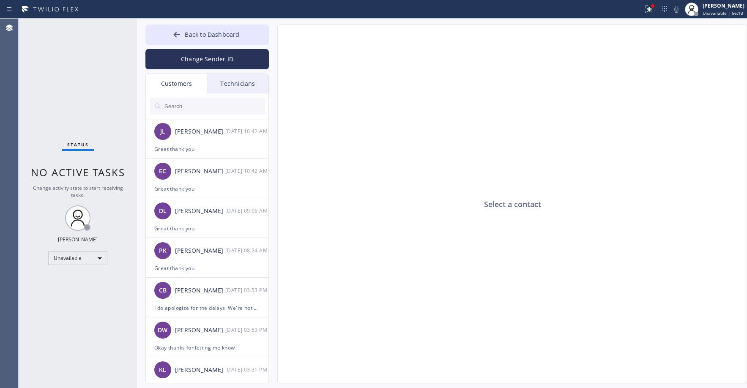
click at [192, 108] on input "text" at bounding box center [214, 106] width 101 height 17
paste input "UEZJA5"
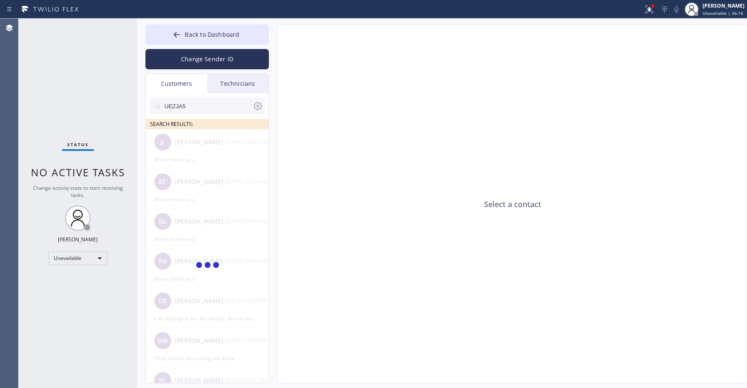
type input "UEZJA5"
click at [99, 98] on div "Status No active tasks Change activity state to start receiving tasks. [PERSON_…" at bounding box center [78, 203] width 118 height 369
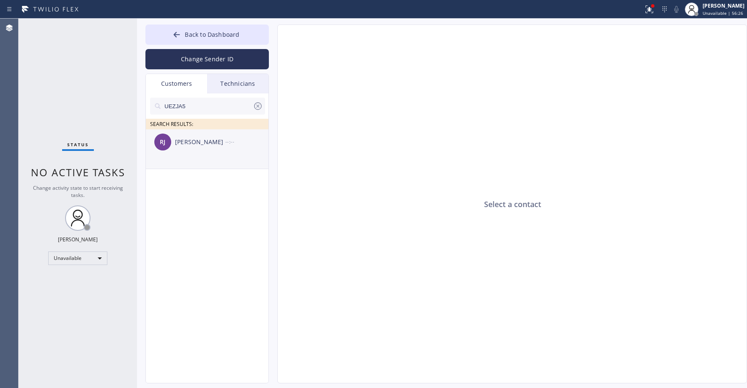
click at [212, 150] on div "[PERSON_NAME] --:--" at bounding box center [207, 141] width 123 height 25
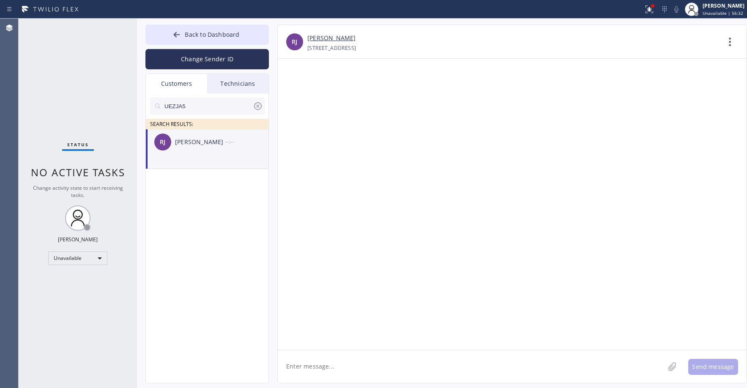
click at [342, 367] on textarea at bounding box center [471, 366] width 387 height 33
paste textarea "Good day! This is the appliance repair company you recently contacted. Unfortun…"
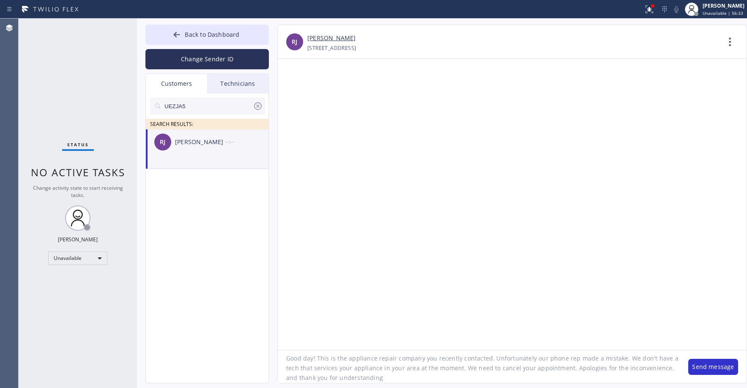
scroll to position [8, 0]
type textarea "Good day! This is the appliance repair company you recently contacted. Unfortun…"
click at [705, 363] on button "Send message" at bounding box center [713, 367] width 50 height 16
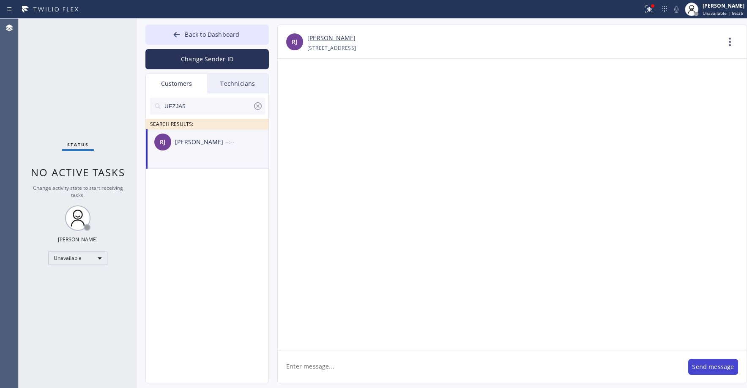
scroll to position [0, 0]
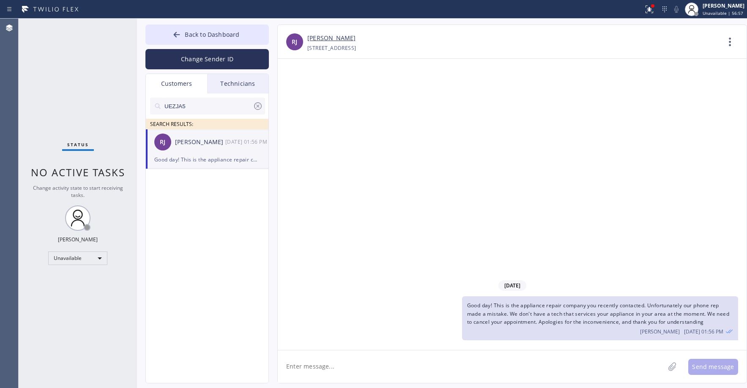
click at [59, 57] on div "Status No active tasks Change activity state to start receiving tasks. [PERSON_…" at bounding box center [78, 203] width 118 height 369
click at [256, 106] on icon at bounding box center [258, 106] width 10 height 10
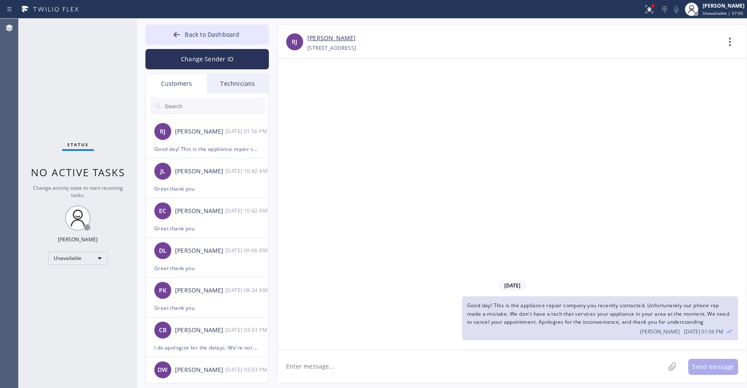
click at [201, 109] on input "text" at bounding box center [214, 106] width 101 height 17
paste input "MATB26"
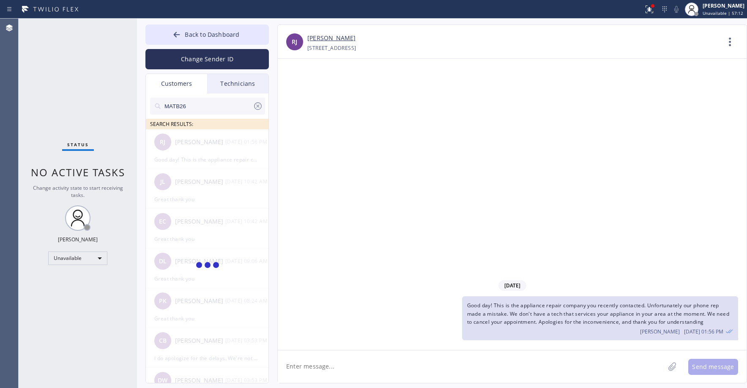
type input "MATB26"
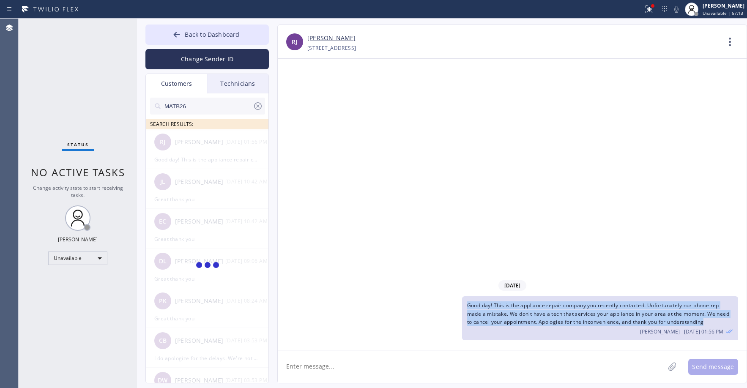
drag, startPoint x: 710, startPoint y: 321, endPoint x: 466, endPoint y: 306, distance: 244.3
click at [466, 306] on div "Good day! This is the appliance repair company you recently contacted. Unfortun…" at bounding box center [600, 318] width 276 height 44
copy span "Good day! This is the appliance repair company you recently contacted. Unfortun…"
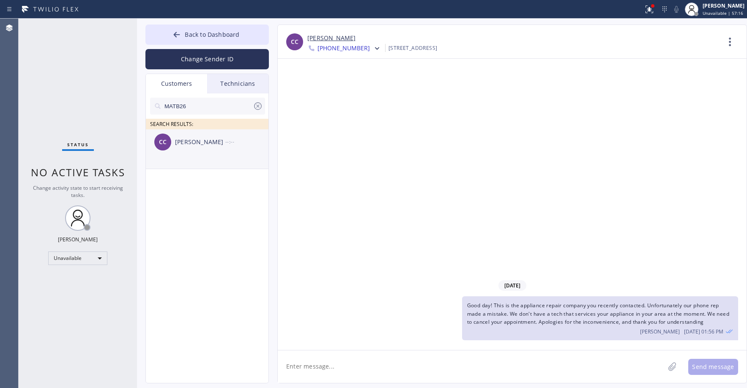
click at [205, 158] on li "CC [PERSON_NAME] --:--" at bounding box center [207, 149] width 123 height 40
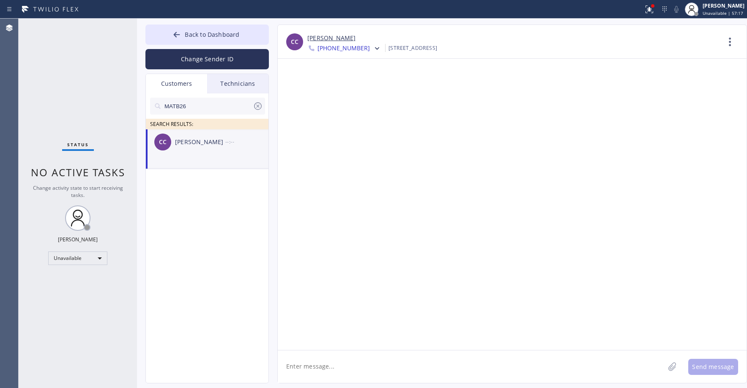
click at [341, 366] on textarea at bounding box center [471, 366] width 387 height 33
paste textarea "Good day! This is the appliance repair company you recently contacted. Unfortun…"
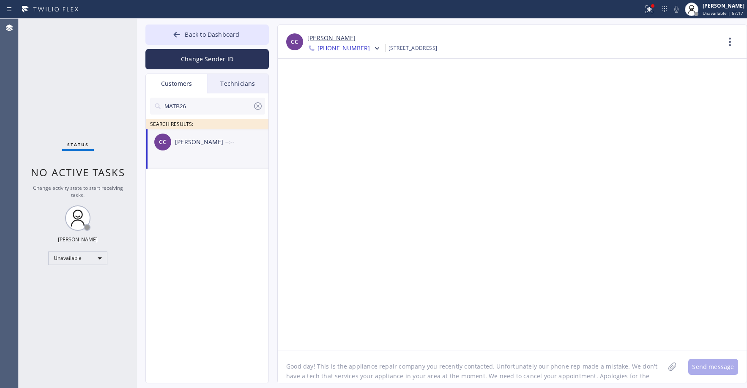
scroll to position [7, 0]
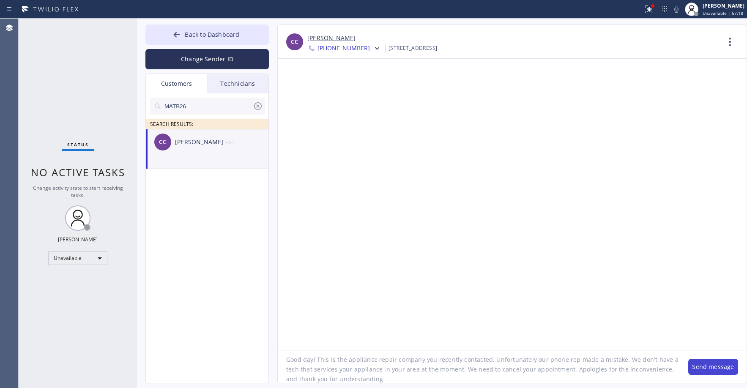
type textarea "Good day! This is the appliance repair company you recently contacted. Unfortun…"
click at [711, 365] on button "Send message" at bounding box center [713, 367] width 50 height 16
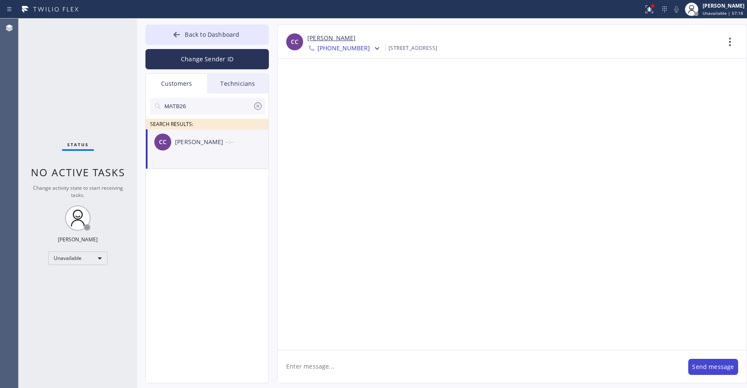
scroll to position [0, 0]
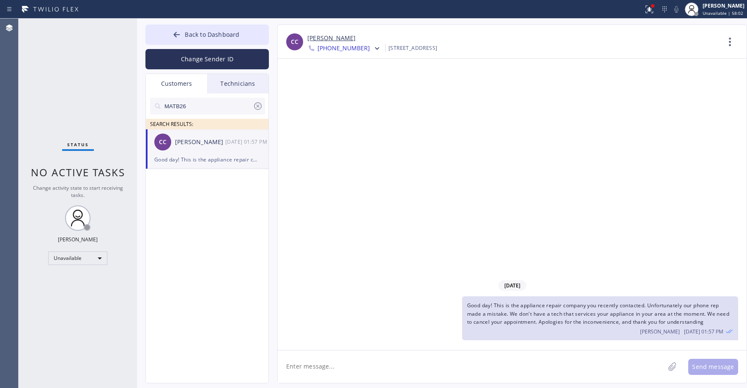
click at [256, 106] on icon at bounding box center [258, 106] width 10 height 10
click at [203, 108] on input "text" at bounding box center [214, 106] width 101 height 17
paste input "9W3MIV"
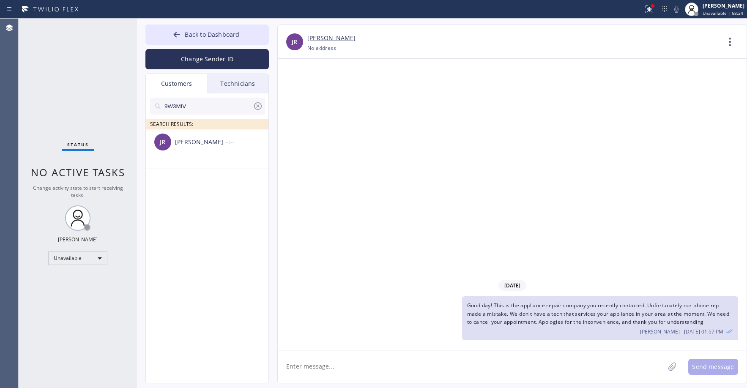
type input "9W3MIV"
click at [87, 97] on div "Status No active tasks Change activity state to start receiving tasks. [PERSON_…" at bounding box center [78, 203] width 118 height 369
click at [210, 159] on li "JR [PERSON_NAME] --:--" at bounding box center [207, 149] width 123 height 40
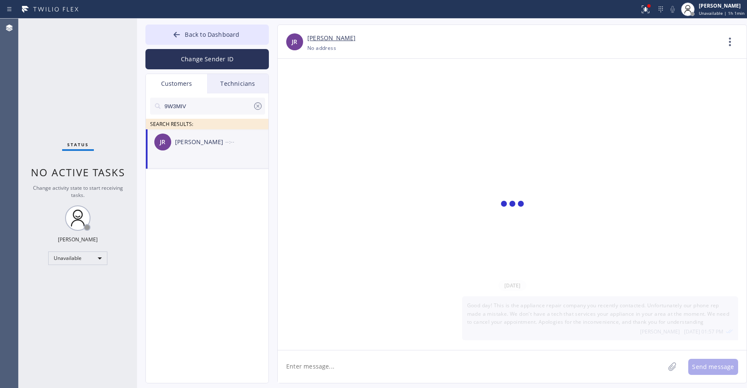
click at [258, 104] on icon at bounding box center [258, 106] width 10 height 10
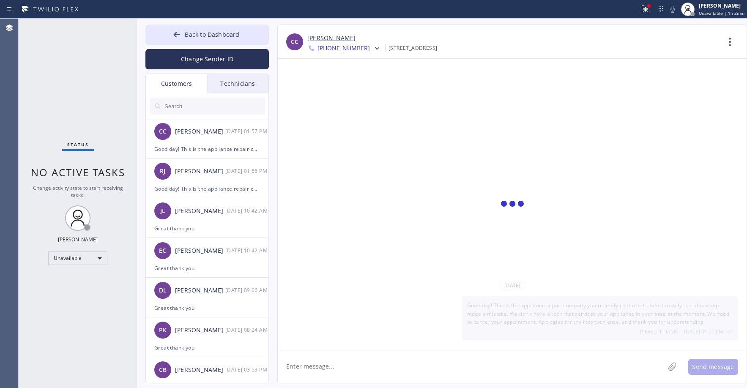
click at [205, 105] on input "text" at bounding box center [214, 106] width 101 height 17
click at [87, 100] on div "Status No active tasks Change activity state to start receiving tasks. [PERSON_…" at bounding box center [78, 203] width 118 height 369
click at [93, 80] on div "Status No active tasks Change activity state to start receiving tasks. [PERSON_…" at bounding box center [78, 203] width 118 height 369
click at [218, 150] on div "Good day! This is the appliance repair company you recently contacted. Unfortun…" at bounding box center [207, 149] width 106 height 10
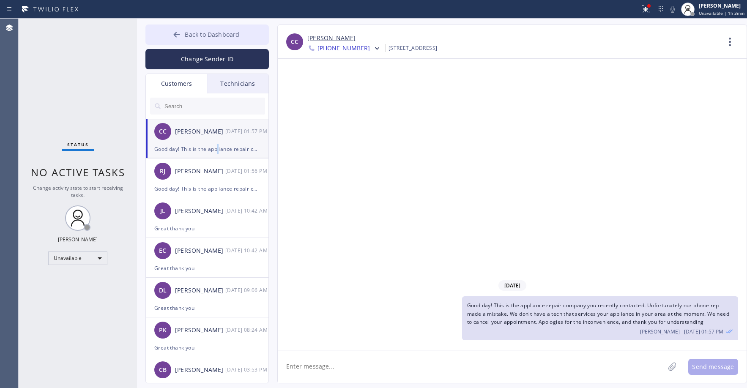
click at [199, 32] on span "Back to Dashboard" at bounding box center [212, 34] width 55 height 8
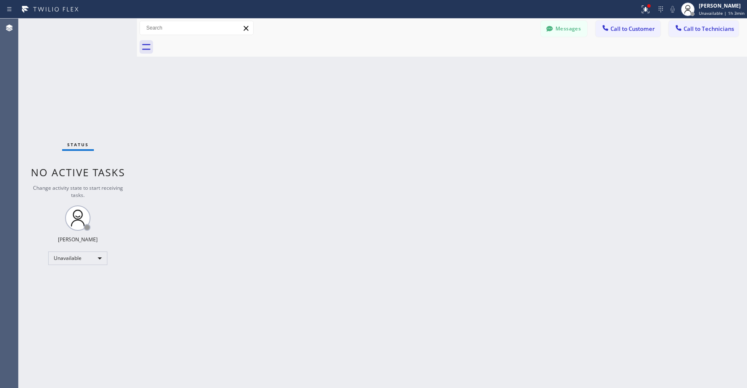
click at [93, 63] on div "Status No active tasks Change activity state to start receiving tasks. [PERSON_…" at bounding box center [78, 203] width 118 height 369
click at [57, 87] on div "Status No active tasks Change activity state to start receiving tasks. [PERSON_…" at bounding box center [78, 203] width 118 height 369
drag, startPoint x: 71, startPoint y: 60, endPoint x: 70, endPoint y: 73, distance: 12.7
click at [70, 64] on div "Status No active tasks Change activity state to start receiving tasks. [PERSON_…" at bounding box center [78, 203] width 118 height 369
drag, startPoint x: 85, startPoint y: 56, endPoint x: 174, endPoint y: 68, distance: 89.6
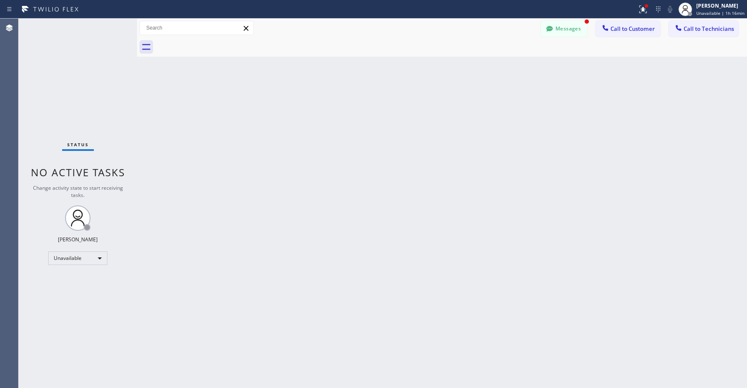
click at [85, 57] on div "Status No active tasks Change activity state to start receiving tasks. [PERSON_…" at bounding box center [78, 203] width 118 height 369
drag, startPoint x: 569, startPoint y: 30, endPoint x: 470, endPoint y: 58, distance: 103.0
click at [569, 30] on button "Messages" at bounding box center [563, 29] width 46 height 16
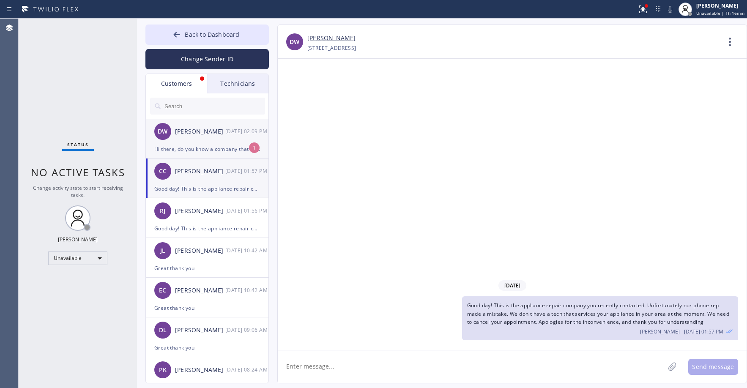
click at [188, 145] on div "Hi there, do you know a company that could service my wine fridge? Thanks!" at bounding box center [207, 149] width 106 height 10
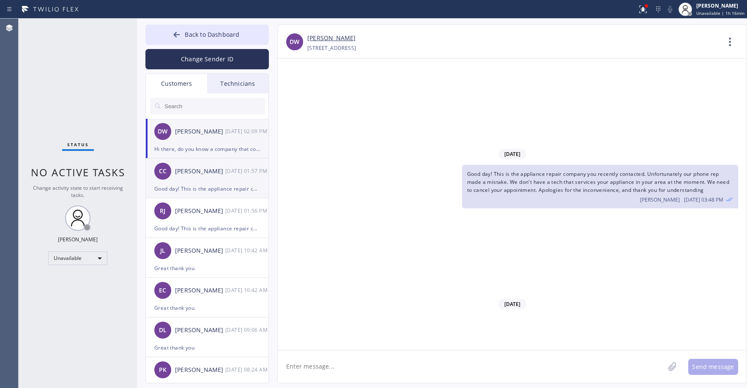
click at [194, 173] on div "[PERSON_NAME]" at bounding box center [200, 171] width 50 height 10
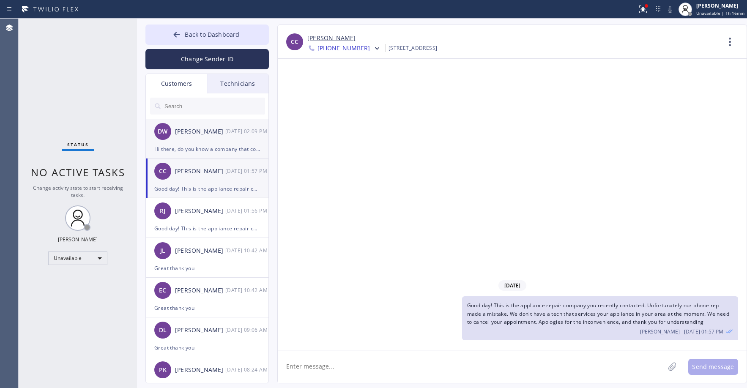
click at [213, 136] on div "DW [PERSON_NAME] [DATE] 02:09 PM" at bounding box center [207, 131] width 123 height 25
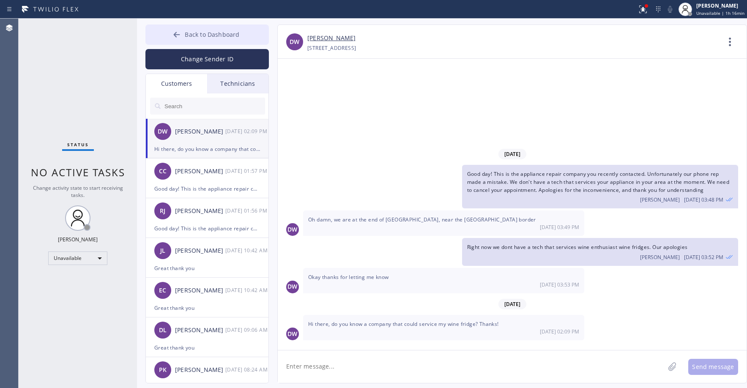
click at [189, 33] on span "Back to Dashboard" at bounding box center [212, 34] width 55 height 8
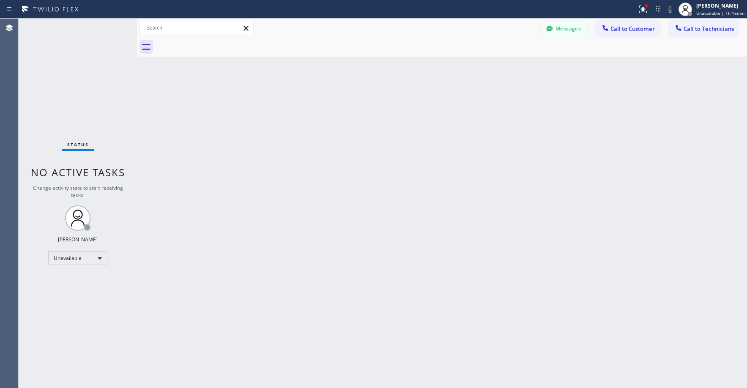
click at [98, 72] on div "Status No active tasks Change activity state to start receiving tasks. [PERSON_…" at bounding box center [78, 203] width 118 height 369
drag, startPoint x: 65, startPoint y: 59, endPoint x: 65, endPoint y: 70, distance: 11.4
click at [65, 66] on div "Status No active tasks Change activity state to start receiving tasks. [PERSON_…" at bounding box center [78, 203] width 118 height 369
click at [60, 67] on div "Status No active tasks Change activity state to start receiving tasks. [PERSON_…" at bounding box center [78, 203] width 118 height 369
click at [70, 73] on div "Status No active tasks Change activity state to start receiving tasks. [PERSON_…" at bounding box center [78, 203] width 118 height 369
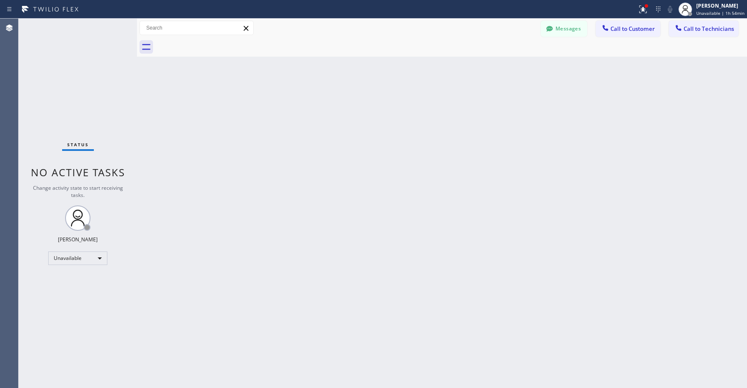
drag, startPoint x: 100, startPoint y: 101, endPoint x: 95, endPoint y: 112, distance: 11.5
click at [98, 105] on div "Status No active tasks Change activity state to start receiving tasks. [PERSON_…" at bounding box center [78, 203] width 118 height 369
click at [70, 57] on div "Status No active tasks Change activity state to start receiving tasks. [PERSON_…" at bounding box center [78, 203] width 118 height 369
click at [58, 104] on div "Status No active tasks Change activity state to start receiving tasks. [PERSON_…" at bounding box center [78, 203] width 118 height 369
drag, startPoint x: 64, startPoint y: 77, endPoint x: 65, endPoint y: 266, distance: 188.5
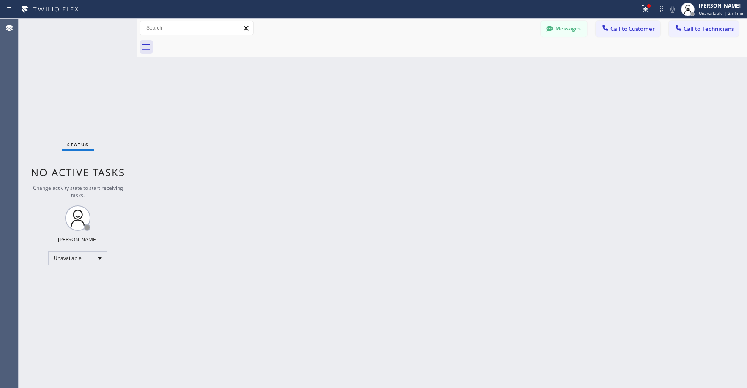
click at [64, 79] on div "Status No active tasks Change activity state to start receiving tasks. [PERSON_…" at bounding box center [78, 203] width 118 height 369
click at [60, 262] on div "Unavailable" at bounding box center [77, 258] width 59 height 14
click at [68, 298] on li "Break" at bounding box center [77, 302] width 57 height 10
click at [71, 106] on div "Status No active tasks Change activity state to start receiving tasks. [PERSON_…" at bounding box center [78, 203] width 118 height 369
click at [81, 112] on div "Status No active tasks Change activity state to start receiving tasks. [PERSON_…" at bounding box center [78, 203] width 118 height 369
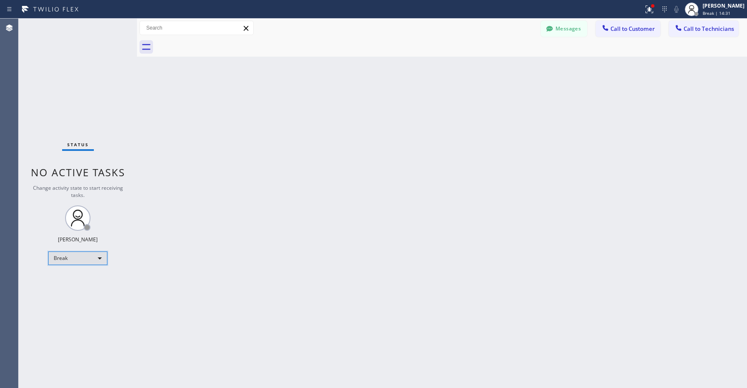
click at [77, 255] on div "Break" at bounding box center [77, 258] width 59 height 14
click at [70, 292] on li "Unavailable" at bounding box center [77, 291] width 57 height 10
click at [79, 62] on div "Status No active tasks Change activity state to start receiving tasks. [PERSON_…" at bounding box center [78, 203] width 118 height 369
click at [51, 82] on div "Status No active tasks Change activity state to start receiving tasks. [PERSON_…" at bounding box center [78, 203] width 118 height 369
click at [69, 88] on div "Status No active tasks Change activity state to start receiving tasks. [PERSON_…" at bounding box center [78, 203] width 118 height 369
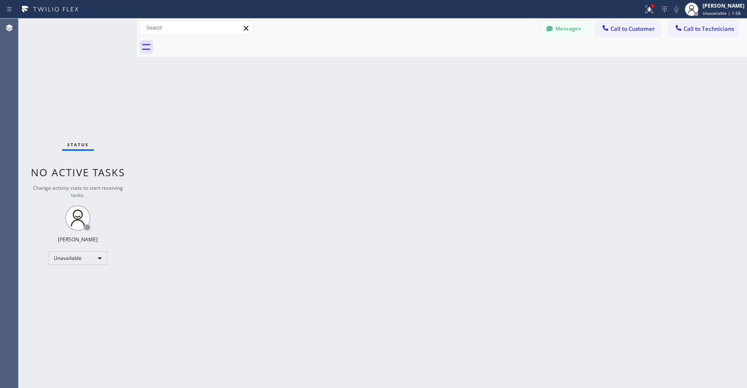
drag, startPoint x: 71, startPoint y: 64, endPoint x: 48, endPoint y: 220, distance: 157.2
click at [71, 71] on div "Status No active tasks Change activity state to start receiving tasks. [PERSON_…" at bounding box center [78, 203] width 118 height 369
drag, startPoint x: 63, startPoint y: 79, endPoint x: 65, endPoint y: 295, distance: 215.9
click at [63, 83] on div "Status No active tasks Change activity state to start receiving tasks. [PERSON_…" at bounding box center [78, 203] width 118 height 369
drag, startPoint x: 59, startPoint y: 43, endPoint x: 80, endPoint y: 195, distance: 153.6
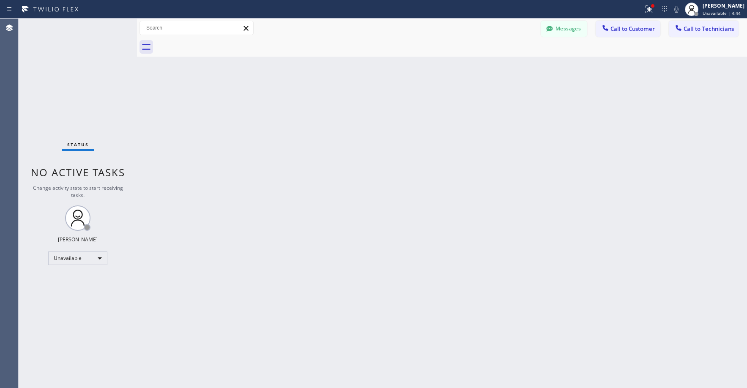
click at [59, 43] on div "Status No active tasks Change activity state to start receiving tasks. [PERSON_…" at bounding box center [78, 203] width 118 height 369
click at [66, 63] on div "Status No active tasks Change activity state to start receiving tasks. [PERSON_…" at bounding box center [78, 203] width 118 height 369
drag, startPoint x: 93, startPoint y: 64, endPoint x: 102, endPoint y: 138, distance: 74.5
click at [93, 68] on div "Status No active tasks Change activity state to start receiving tasks. [PERSON_…" at bounding box center [78, 203] width 118 height 369
click at [69, 62] on div "Status No active tasks Change activity state to start receiving tasks. [PERSON_…" at bounding box center [78, 203] width 118 height 369
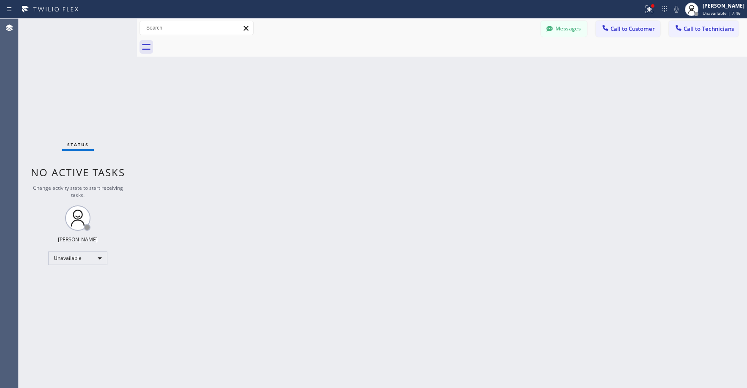
drag, startPoint x: 69, startPoint y: 60, endPoint x: 70, endPoint y: 72, distance: 11.8
click at [70, 66] on div "Status No active tasks Change activity state to start receiving tasks. [PERSON_…" at bounding box center [78, 203] width 118 height 369
drag, startPoint x: 84, startPoint y: 63, endPoint x: 58, endPoint y: 222, distance: 161.0
click at [84, 64] on div "Status No active tasks Change activity state to start receiving tasks. [PERSON_…" at bounding box center [78, 203] width 118 height 369
drag, startPoint x: 76, startPoint y: 62, endPoint x: 61, endPoint y: 238, distance: 176.8
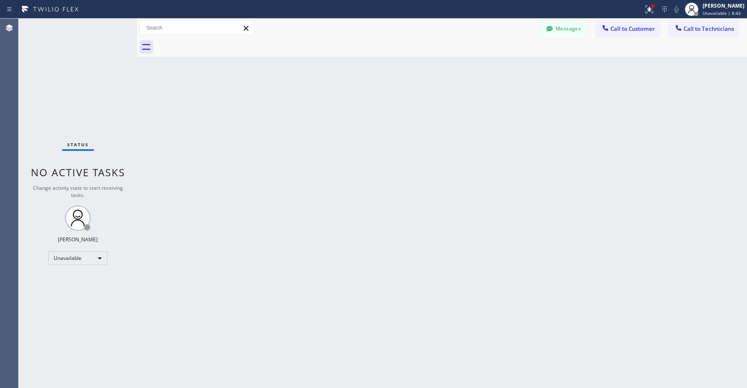
click at [76, 63] on div "Status No active tasks Change activity state to start receiving tasks. [PERSON_…" at bounding box center [78, 203] width 118 height 369
click at [49, 41] on div "Status No active tasks Change activity state to start receiving tasks. [PERSON_…" at bounding box center [78, 203] width 118 height 369
drag, startPoint x: 85, startPoint y: 89, endPoint x: 57, endPoint y: 246, distance: 159.6
click at [85, 91] on div "Status No active tasks Change activity state to start receiving tasks. [PERSON_…" at bounding box center [78, 203] width 118 height 369
drag, startPoint x: 66, startPoint y: 102, endPoint x: 71, endPoint y: 183, distance: 81.3
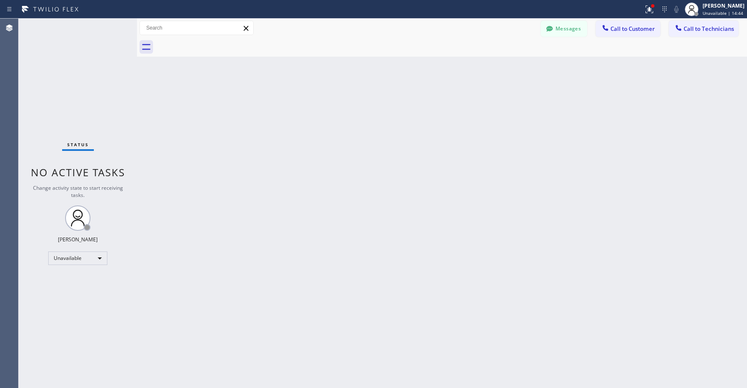
click at [66, 104] on div "Status No active tasks Change activity state to start receiving tasks. [PERSON_…" at bounding box center [78, 203] width 118 height 369
click at [79, 84] on div "Status No active tasks Change activity state to start receiving tasks. [PERSON_…" at bounding box center [78, 203] width 118 height 369
drag, startPoint x: 75, startPoint y: 55, endPoint x: 76, endPoint y: 74, distance: 19.0
click at [76, 57] on div "Status No active tasks Change activity state to start receiving tasks. [PERSON_…" at bounding box center [78, 203] width 118 height 369
drag, startPoint x: 68, startPoint y: 65, endPoint x: 71, endPoint y: 86, distance: 20.4
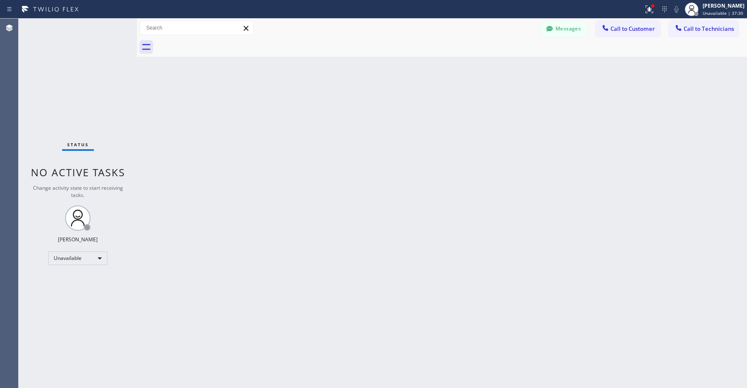
click at [68, 68] on div "Status No active tasks Change activity state to start receiving tasks. [PERSON_…" at bounding box center [78, 203] width 118 height 369
click at [58, 75] on div "Status No active tasks Change activity state to start receiving tasks. [PERSON_…" at bounding box center [78, 203] width 118 height 369
click at [652, 11] on icon at bounding box center [649, 9] width 10 height 10
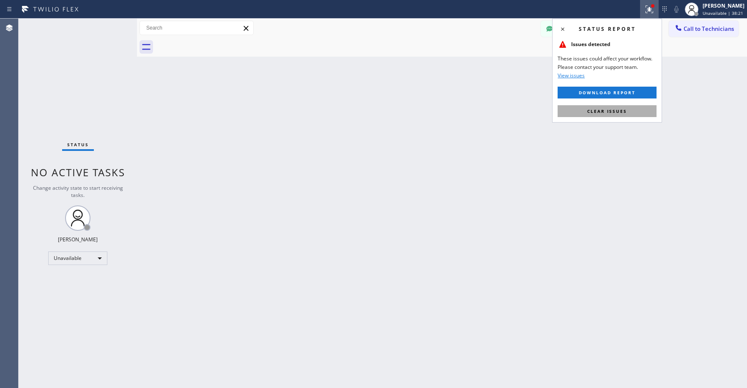
click at [600, 109] on span "Clear issues" at bounding box center [607, 111] width 40 height 6
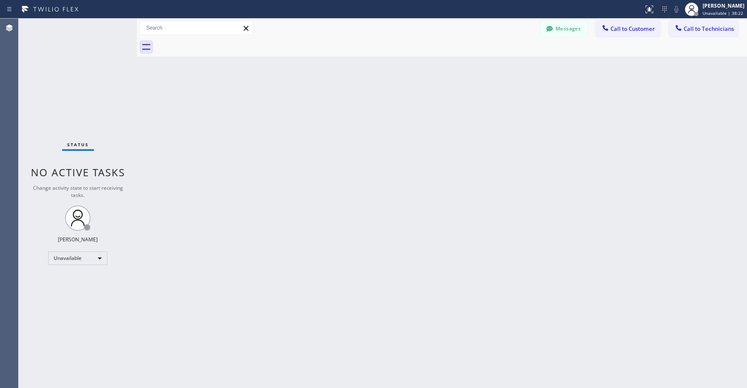
click at [494, 127] on div "Back to Dashboard Change Sender ID Customers Technicians DW [PERSON_NAME] [DATE…" at bounding box center [442, 203] width 610 height 369
drag, startPoint x: 70, startPoint y: 70, endPoint x: 71, endPoint y: 109, distance: 39.3
click at [70, 70] on div "Status No active tasks Change activity state to start receiving tasks. [PERSON_…" at bounding box center [78, 203] width 118 height 369
click at [68, 85] on div "Status No active tasks Change activity state to start receiving tasks. [PERSON_…" at bounding box center [78, 203] width 118 height 369
click at [60, 77] on div "Status No active tasks Change activity state to start receiving tasks. [PERSON_…" at bounding box center [78, 203] width 118 height 369
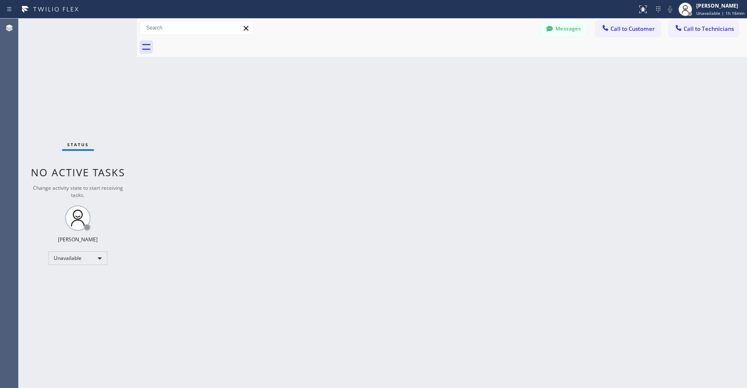
click at [68, 64] on div "Status No active tasks Change activity state to start receiving tasks. [PERSON_…" at bounding box center [78, 203] width 118 height 369
click at [64, 70] on div "Status No active tasks Change activity state to start receiving tasks. [PERSON_…" at bounding box center [78, 203] width 118 height 369
drag, startPoint x: 78, startPoint y: 64, endPoint x: 494, endPoint y: 60, distance: 416.2
click at [78, 64] on div "Status No active tasks Change activity state to start receiving tasks. [PERSON_…" at bounding box center [78, 203] width 118 height 369
click at [714, 29] on span "Call to Technicians" at bounding box center [708, 29] width 50 height 8
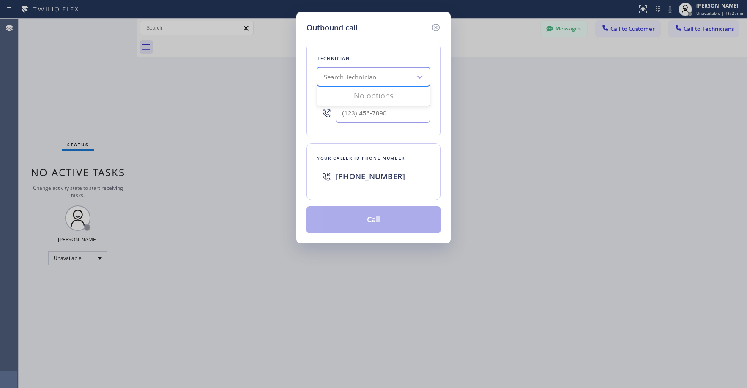
click at [359, 79] on div "Search Technician" at bounding box center [350, 77] width 52 height 10
type input "i"
type input "izilyav"
click at [359, 91] on div "[PERSON_NAME]" at bounding box center [373, 94] width 113 height 15
type input "[PHONE_NUMBER]"
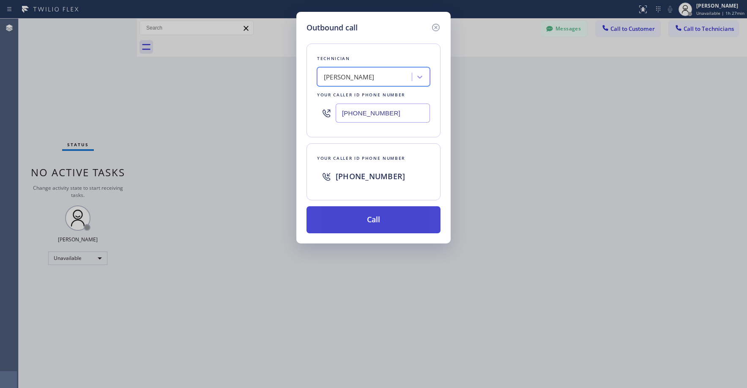
click at [374, 216] on button "Call" at bounding box center [373, 219] width 134 height 27
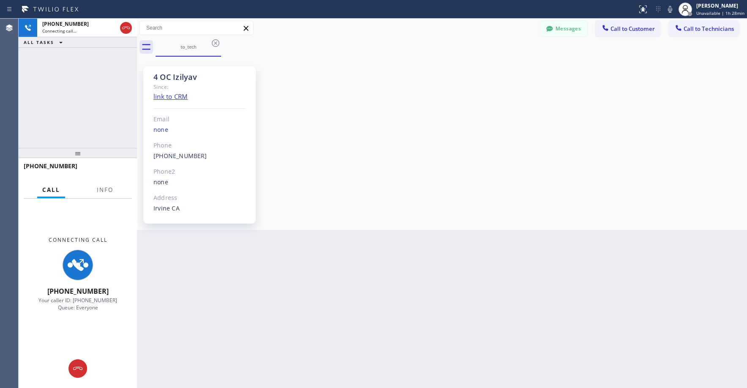
click at [72, 99] on div "[PHONE_NUMBER] Connecting call… ALL TASKS ALL TASKS ACTIVE TASKS TASKS IN WRAP …" at bounding box center [78, 83] width 118 height 129
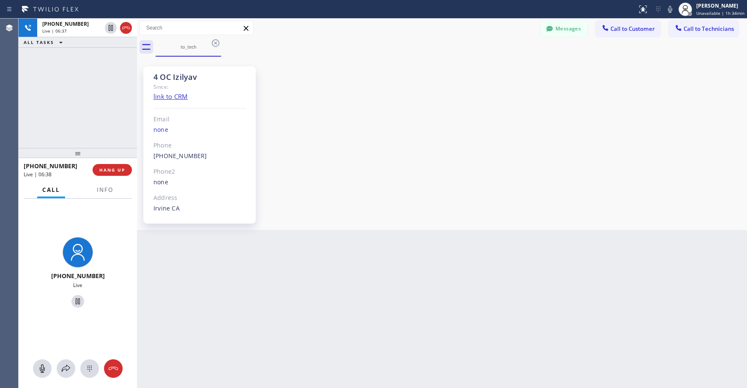
click at [67, 90] on div "[PHONE_NUMBER] Live | 06:37 ALL TASKS ALL TASKS ACTIVE TASKS TASKS IN WRAP UP" at bounding box center [78, 83] width 118 height 129
click at [76, 78] on div "[PHONE_NUMBER] Live | 08:22 ALL TASKS ALL TASKS ACTIVE TASKS TASKS IN WRAP UP" at bounding box center [78, 83] width 118 height 129
click at [69, 76] on div "[PHONE_NUMBER] Live | 10:37 ALL TASKS ALL TASKS ACTIVE TASKS TASKS IN WRAP UP" at bounding box center [78, 83] width 118 height 129
click at [83, 105] on div "[PHONE_NUMBER] Live | 10:51 ALL TASKS ALL TASKS ACTIVE TASKS TASKS IN WRAP UP" at bounding box center [78, 83] width 118 height 129
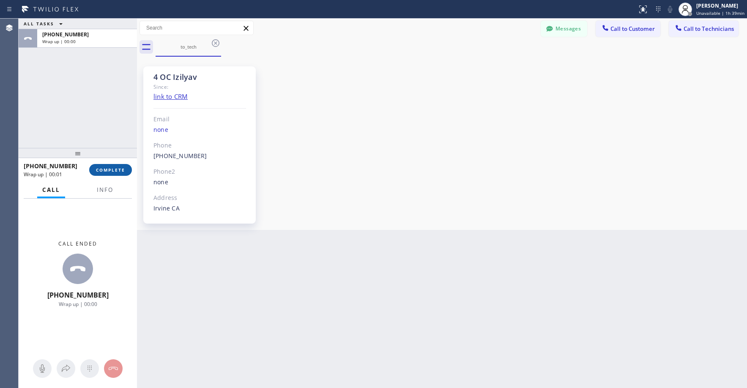
click at [113, 170] on span "COMPLETE" at bounding box center [110, 170] width 29 height 6
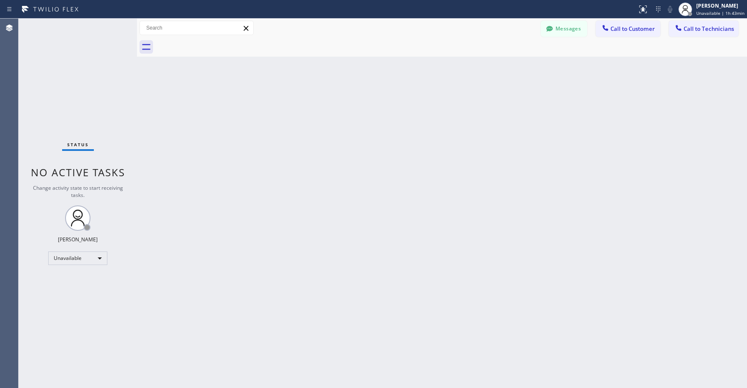
click at [72, 55] on div "Status No active tasks Change activity state to start receiving tasks. [PERSON_…" at bounding box center [78, 203] width 118 height 369
click at [62, 53] on div "Status No active tasks Change activity state to start receiving tasks. [PERSON_…" at bounding box center [78, 203] width 118 height 369
click at [63, 262] on div "Unavailable" at bounding box center [77, 258] width 59 height 14
click at [66, 267] on li "Offline" at bounding box center [77, 270] width 57 height 10
click at [80, 84] on div "Status No active tasks Change activity state to start receiving tasks. [PERSON_…" at bounding box center [78, 203] width 118 height 369
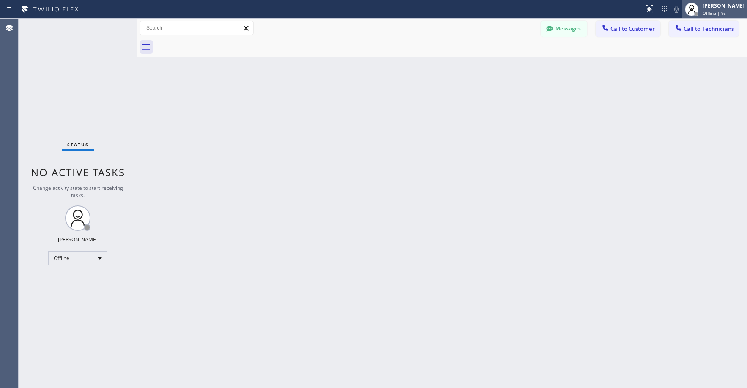
click at [720, 14] on span "Offline | 9s" at bounding box center [713, 13] width 23 height 6
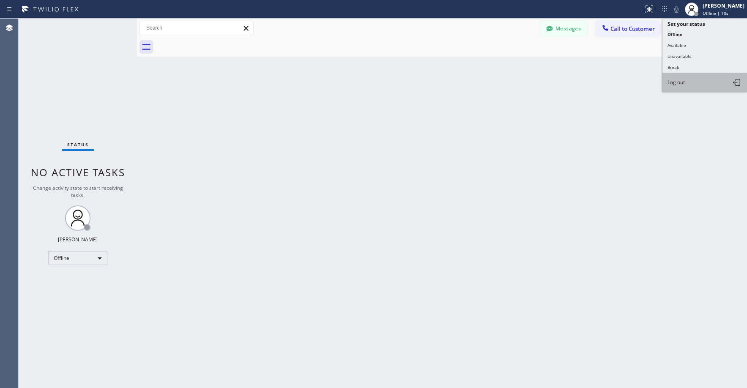
click at [687, 87] on button "Log out" at bounding box center [704, 82] width 85 height 19
